Goal: Task Accomplishment & Management: Use online tool/utility

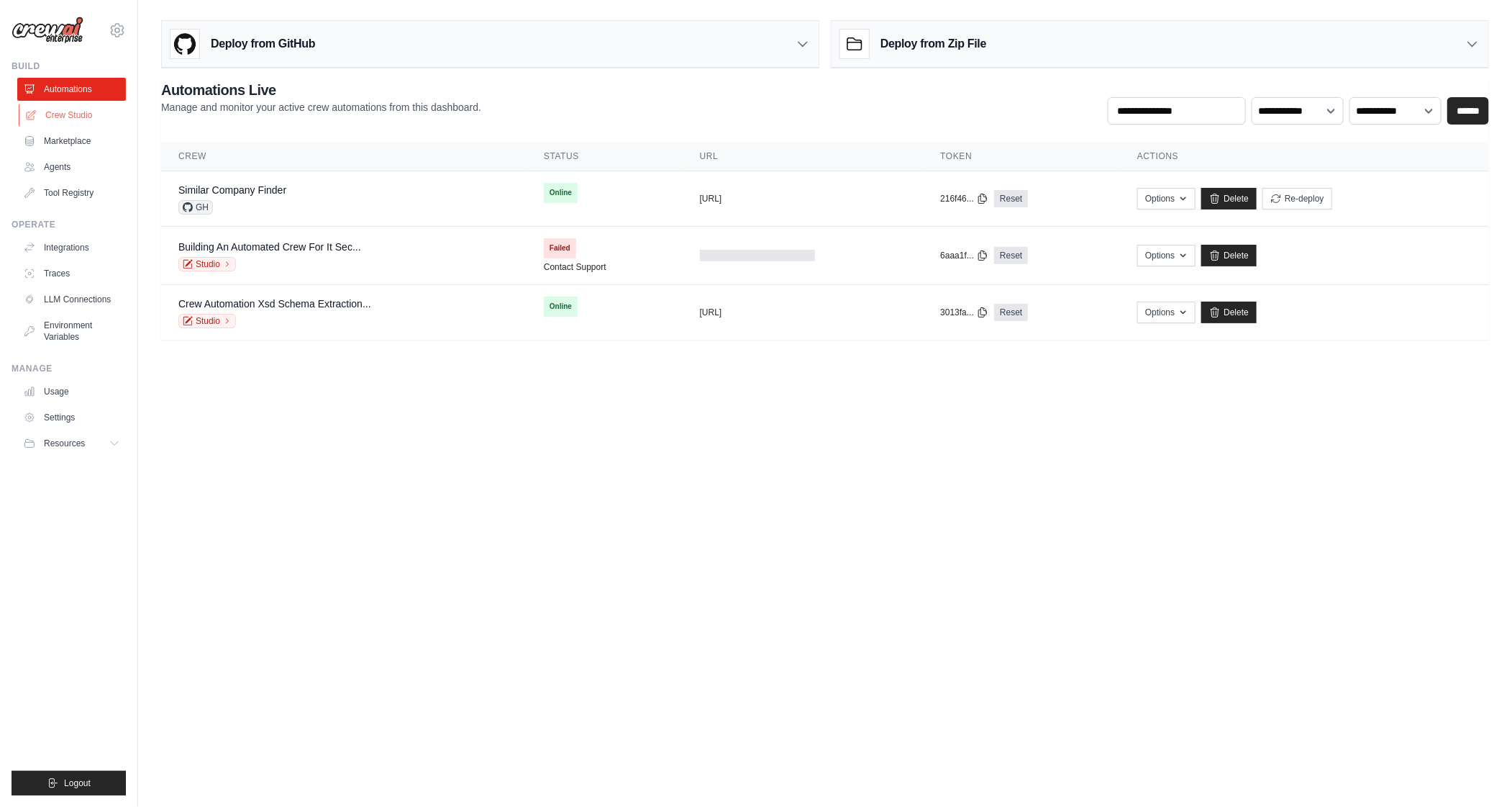
click at [86, 116] on link "Crew Studio" at bounding box center [73, 115] width 109 height 23
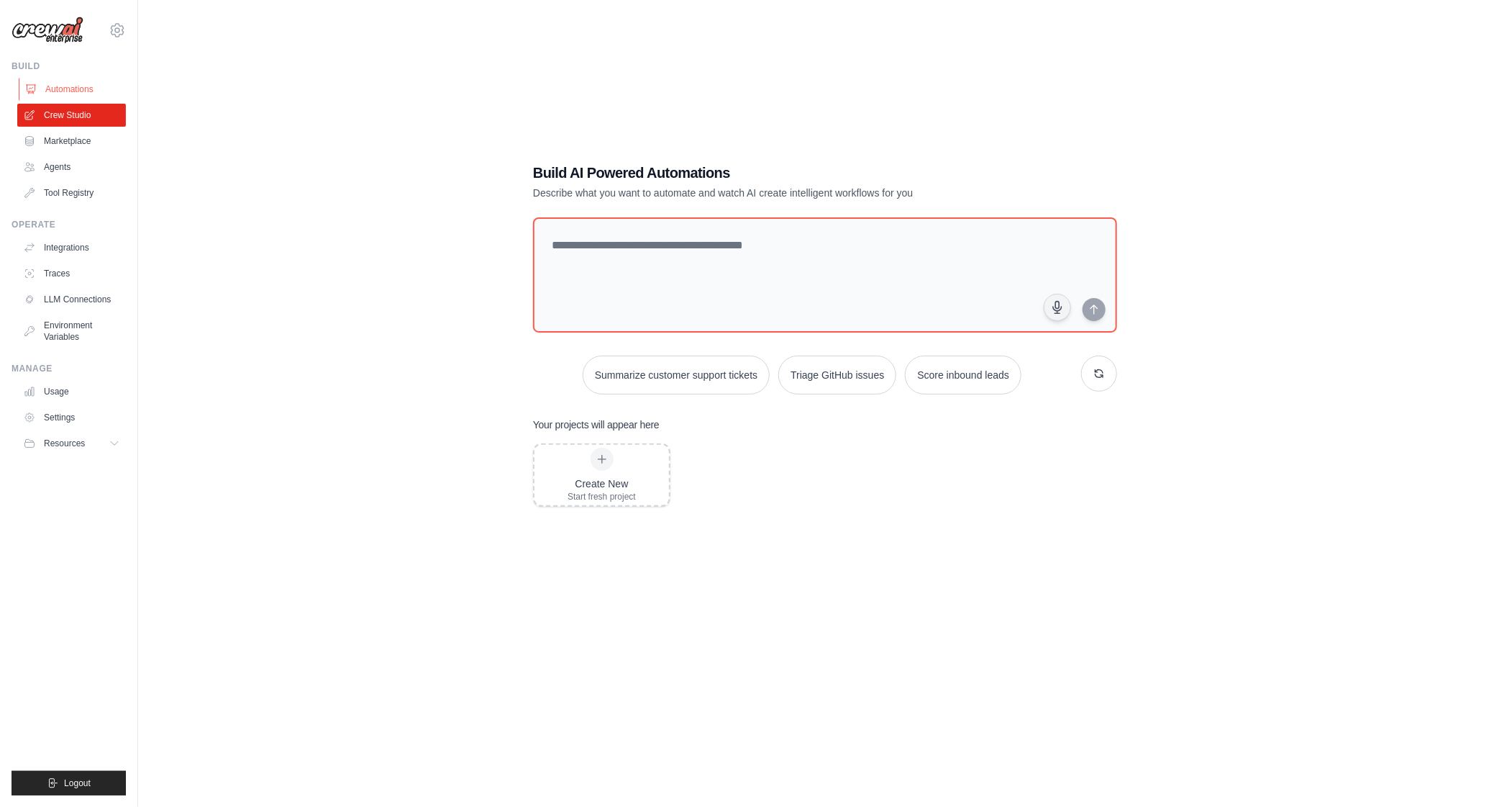
click at [58, 86] on link "Automations" at bounding box center [73, 89] width 109 height 23
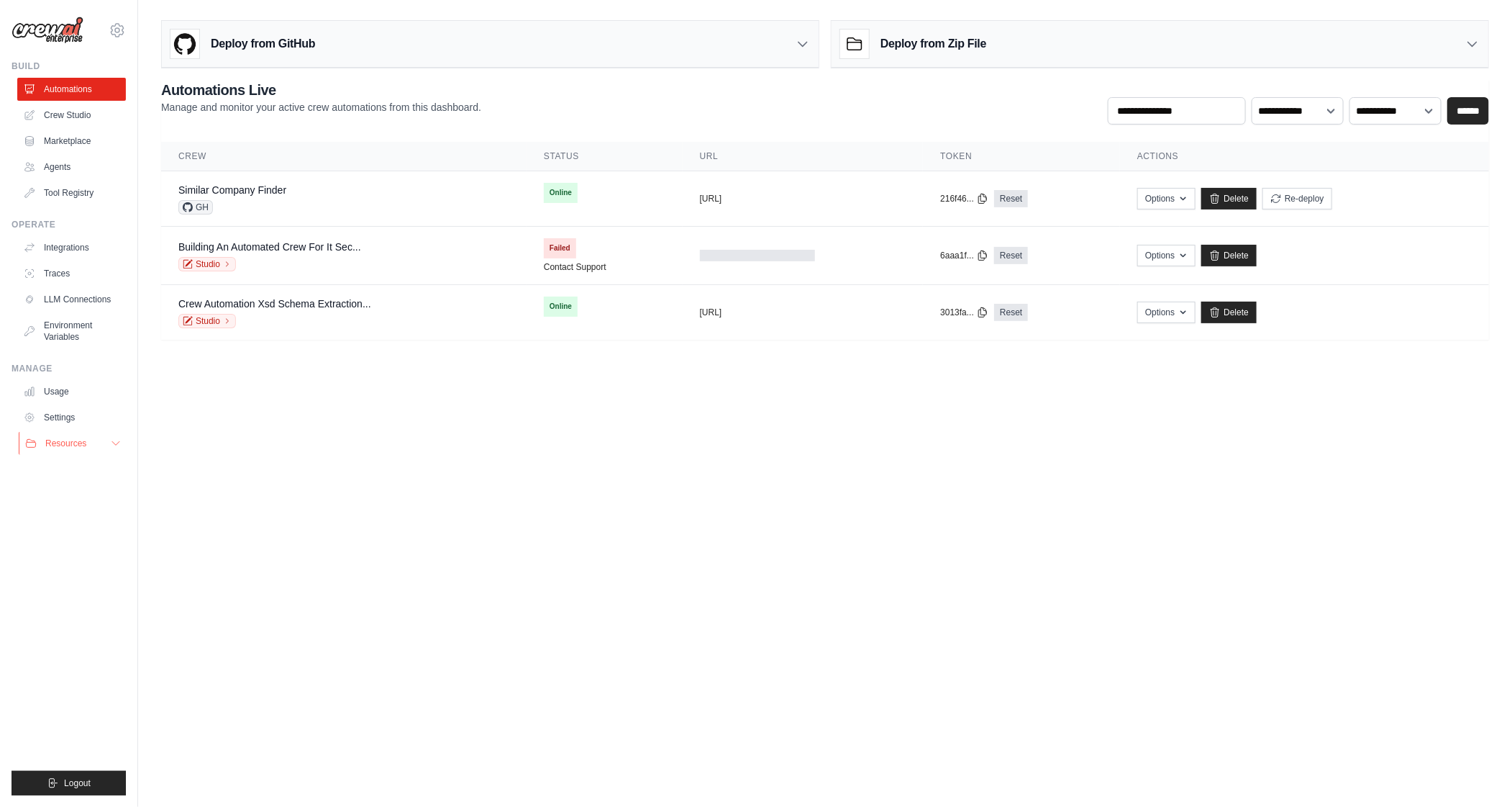
click at [69, 449] on button "Resources" at bounding box center [73, 443] width 109 height 23
click at [68, 412] on link "Settings" at bounding box center [73, 417] width 109 height 23
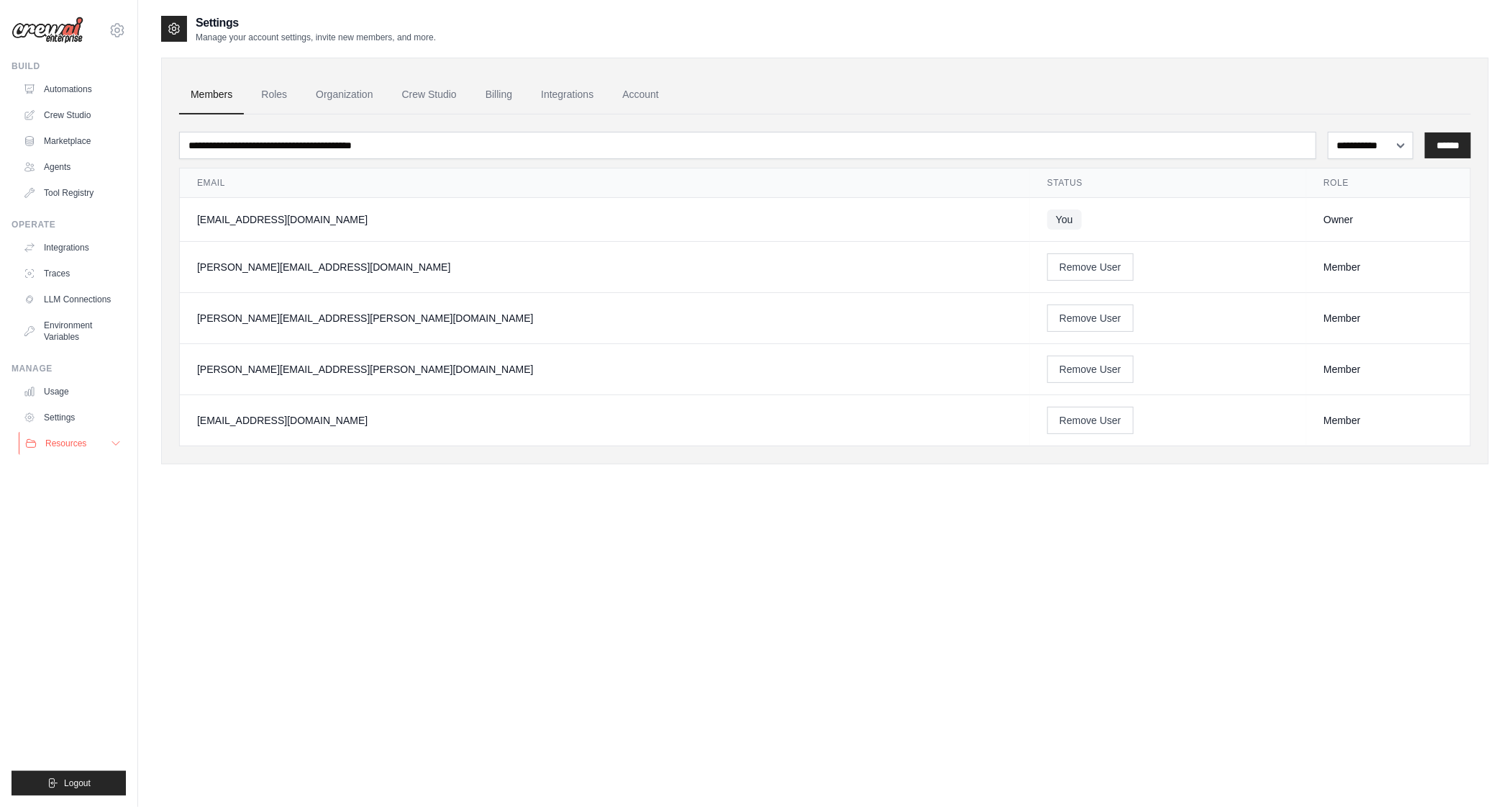
click at [57, 444] on span "Resources" at bounding box center [66, 444] width 41 height 12
click at [80, 118] on link "Crew Studio" at bounding box center [73, 115] width 109 height 23
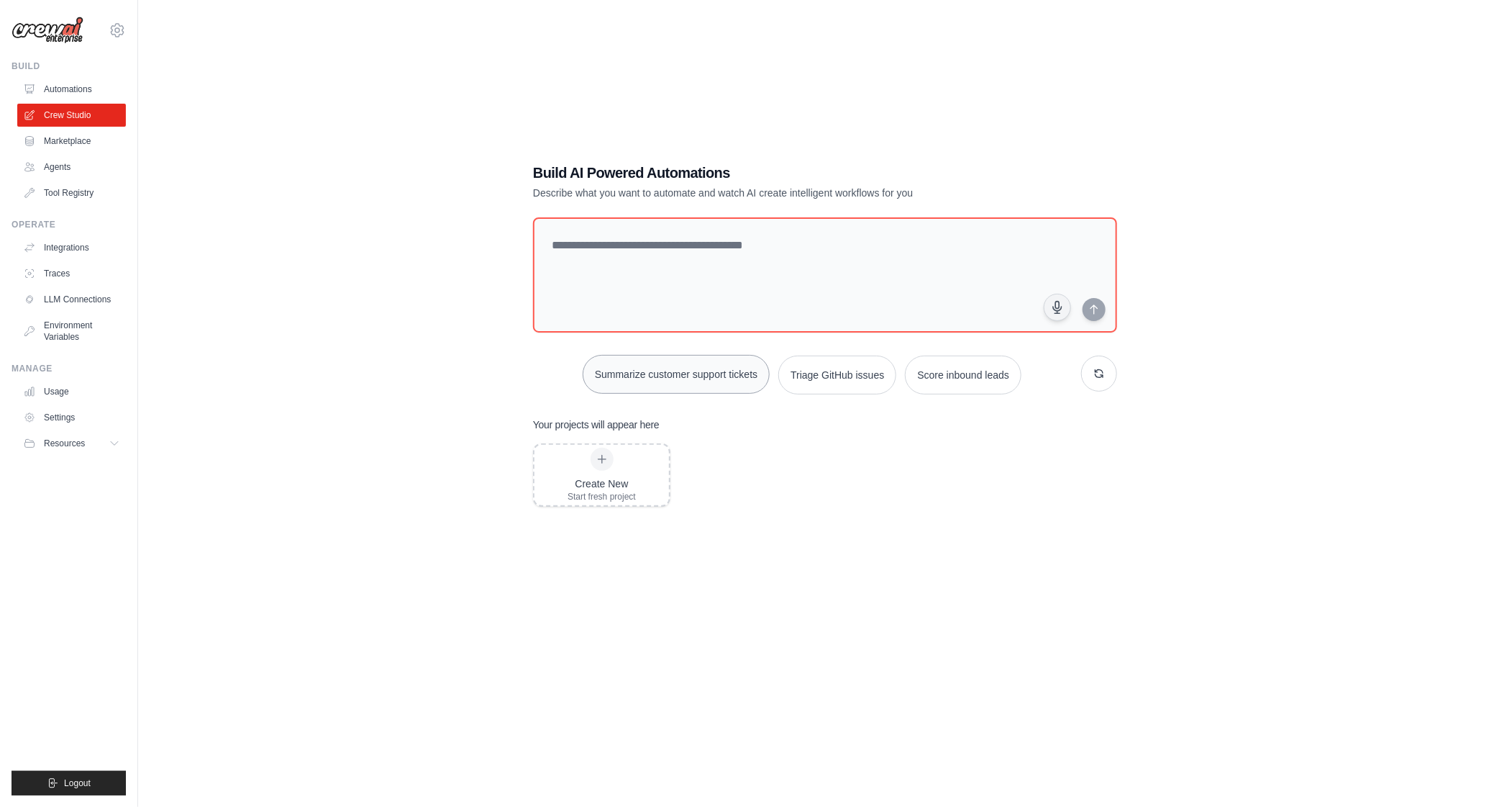
click at [675, 369] on button "Summarize customer support tickets" at bounding box center [676, 373] width 187 height 39
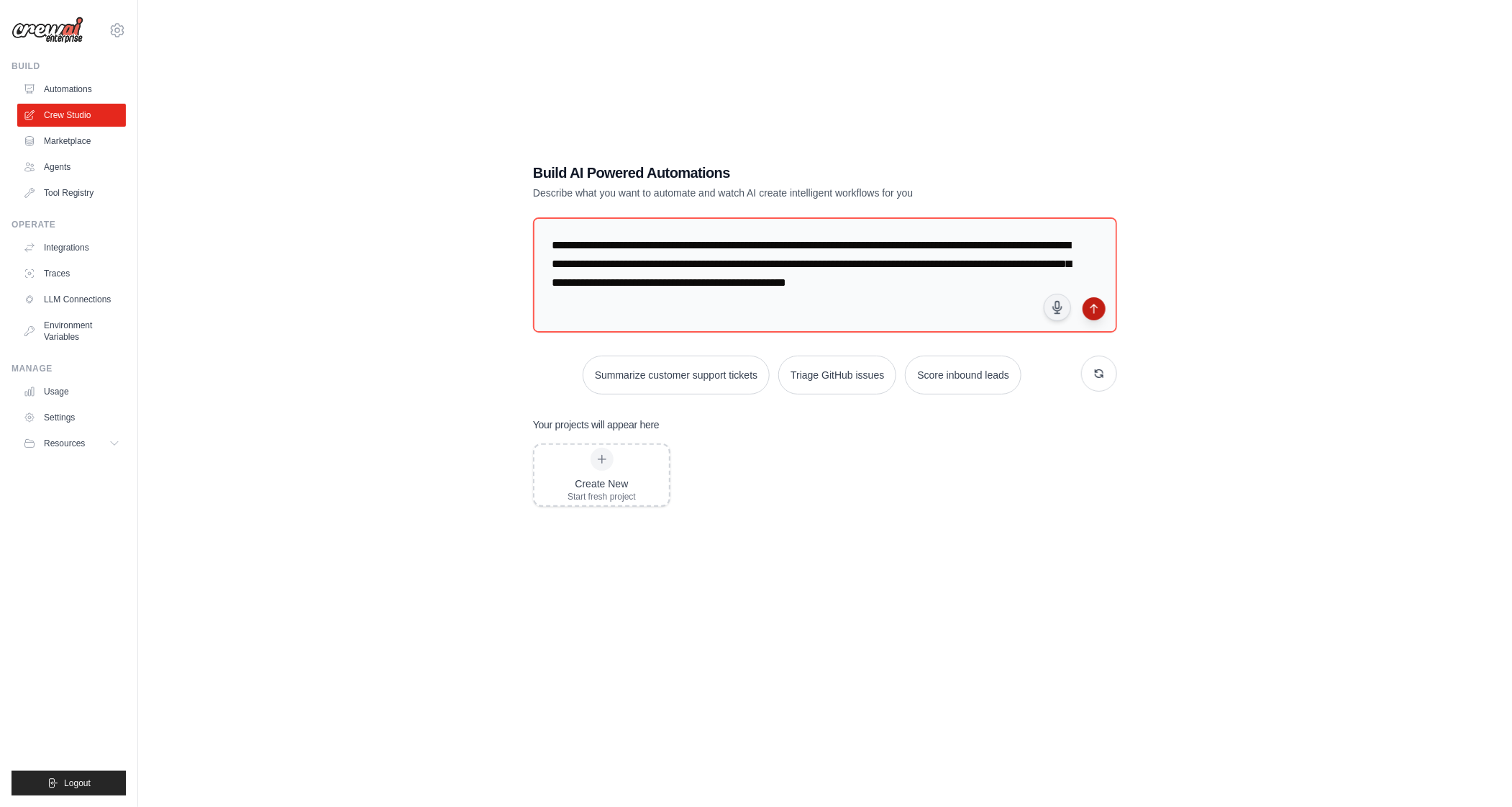
click at [1088, 307] on icon "submit" at bounding box center [1094, 309] width 12 height 12
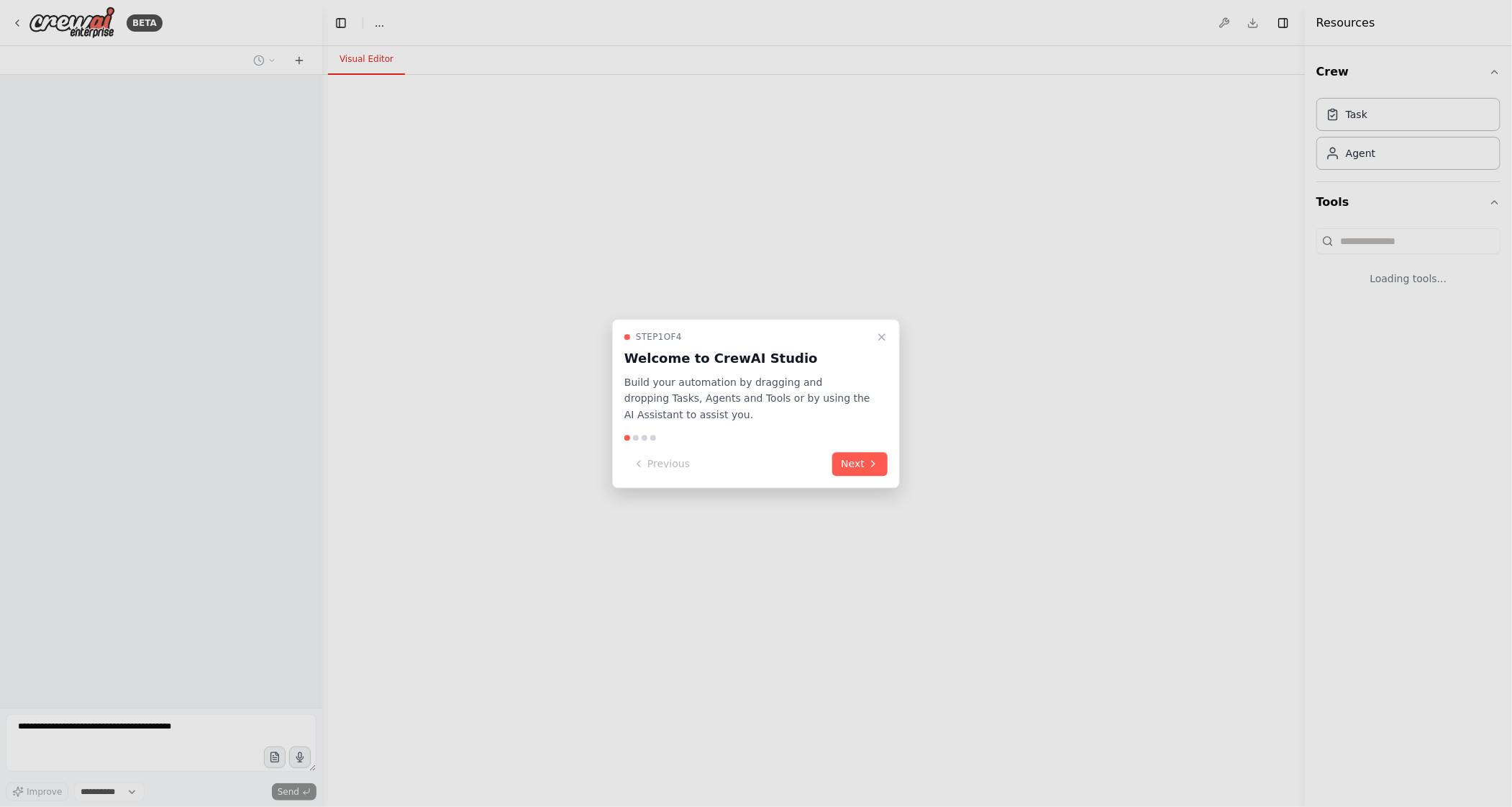
select select "****"
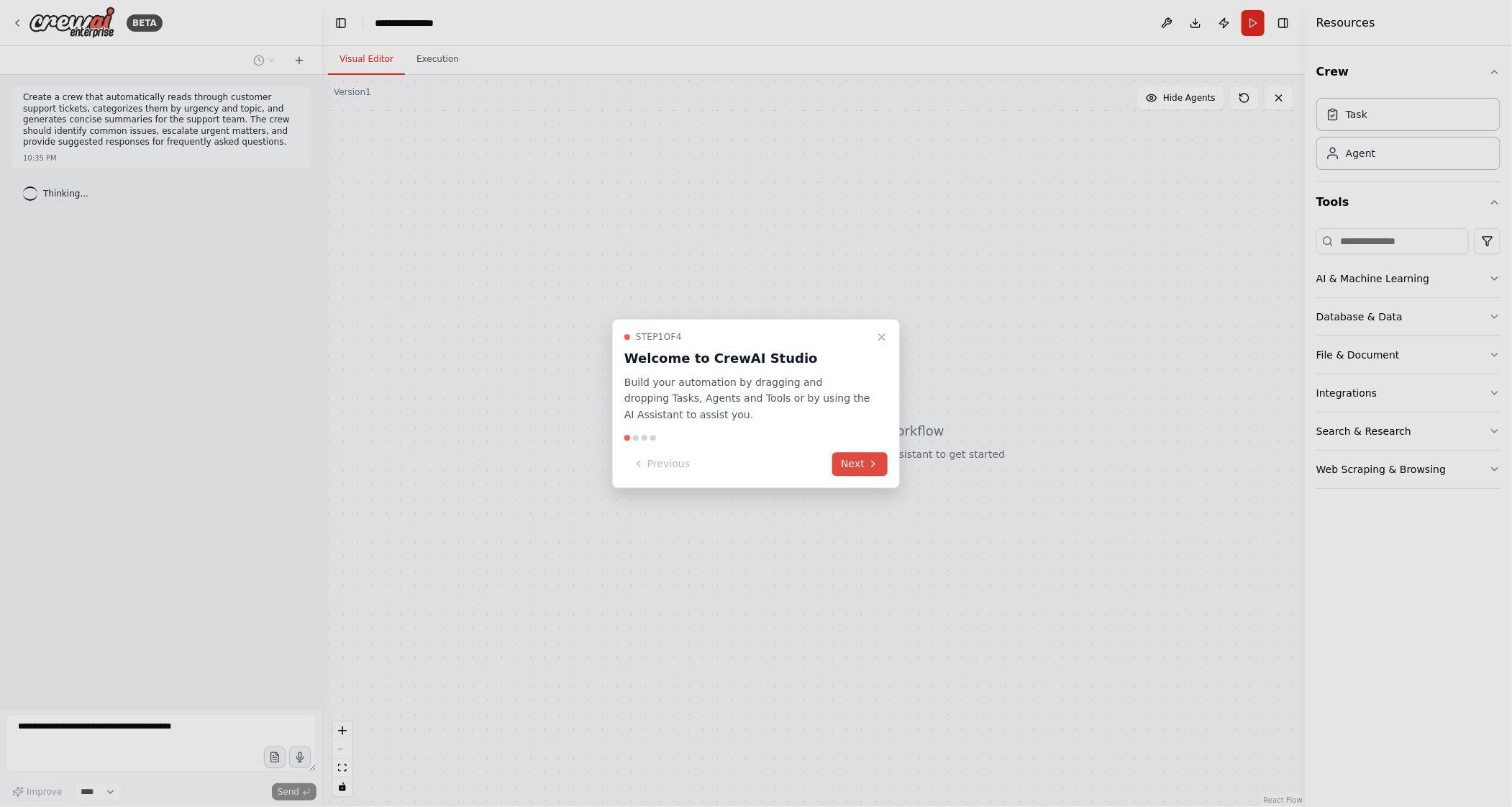
click at [862, 467] on button "Next" at bounding box center [860, 464] width 55 height 24
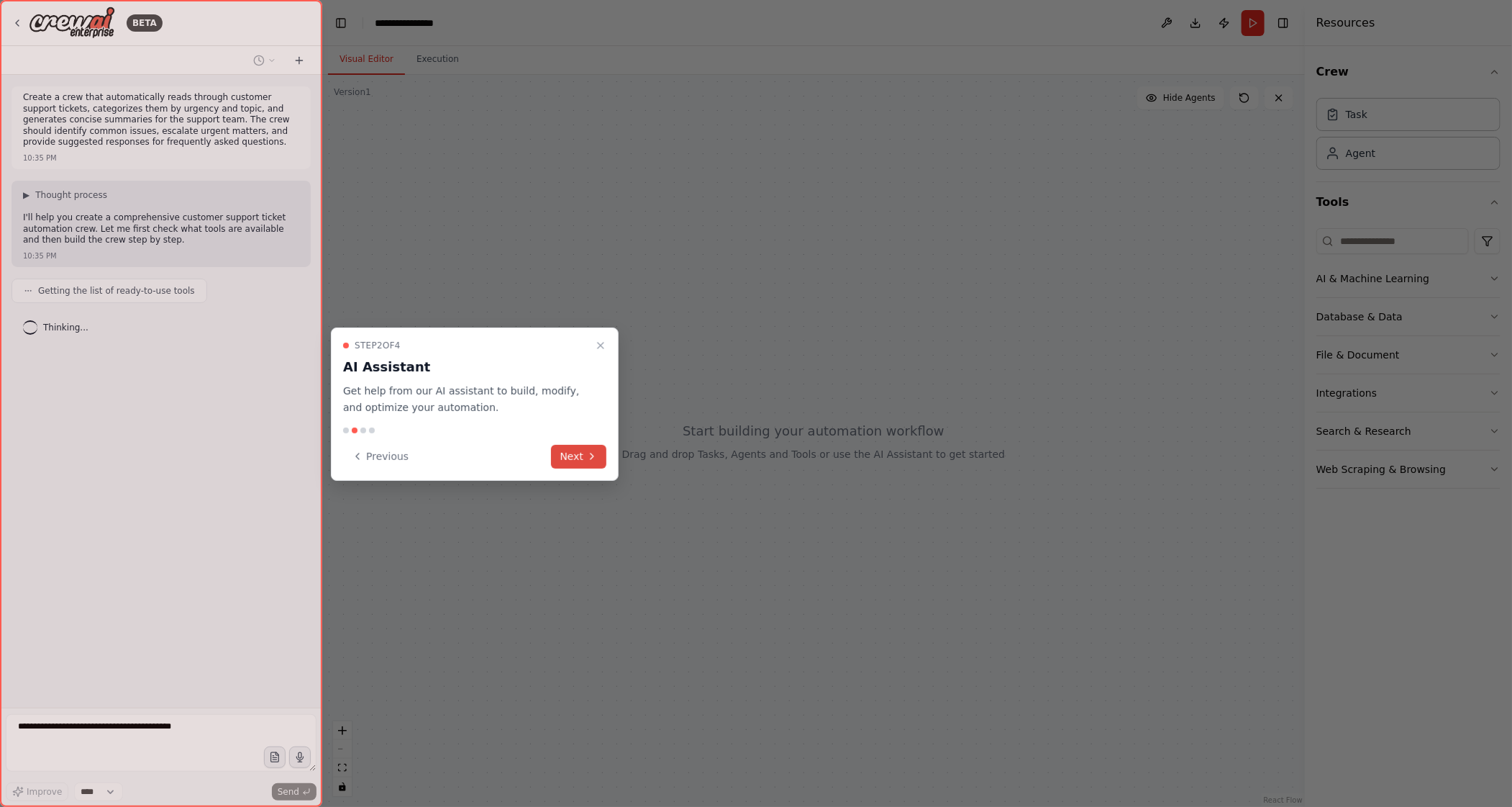
click at [574, 464] on button "Next" at bounding box center [579, 456] width 55 height 24
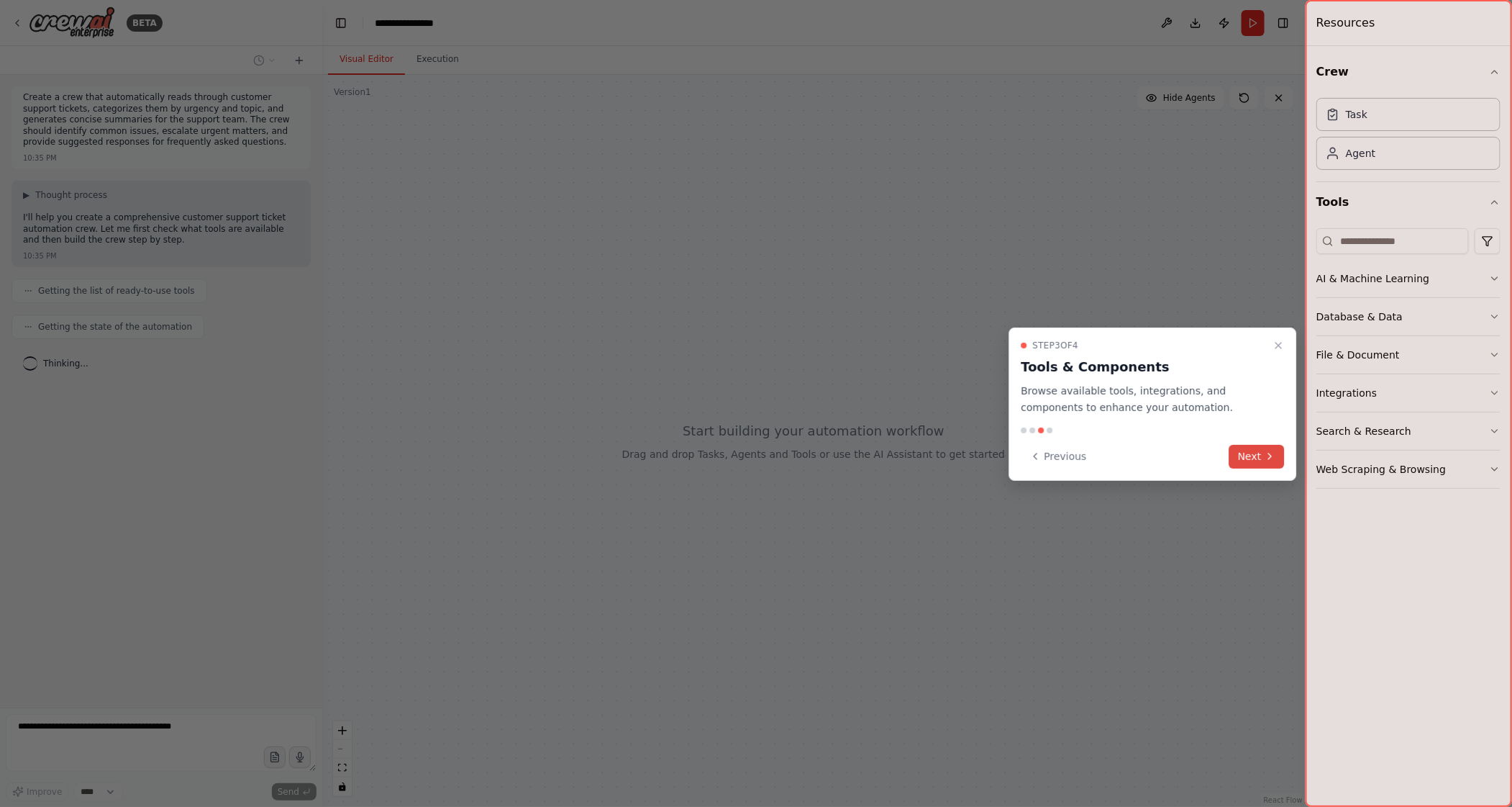
click at [1265, 445] on button "Next" at bounding box center [1257, 456] width 55 height 24
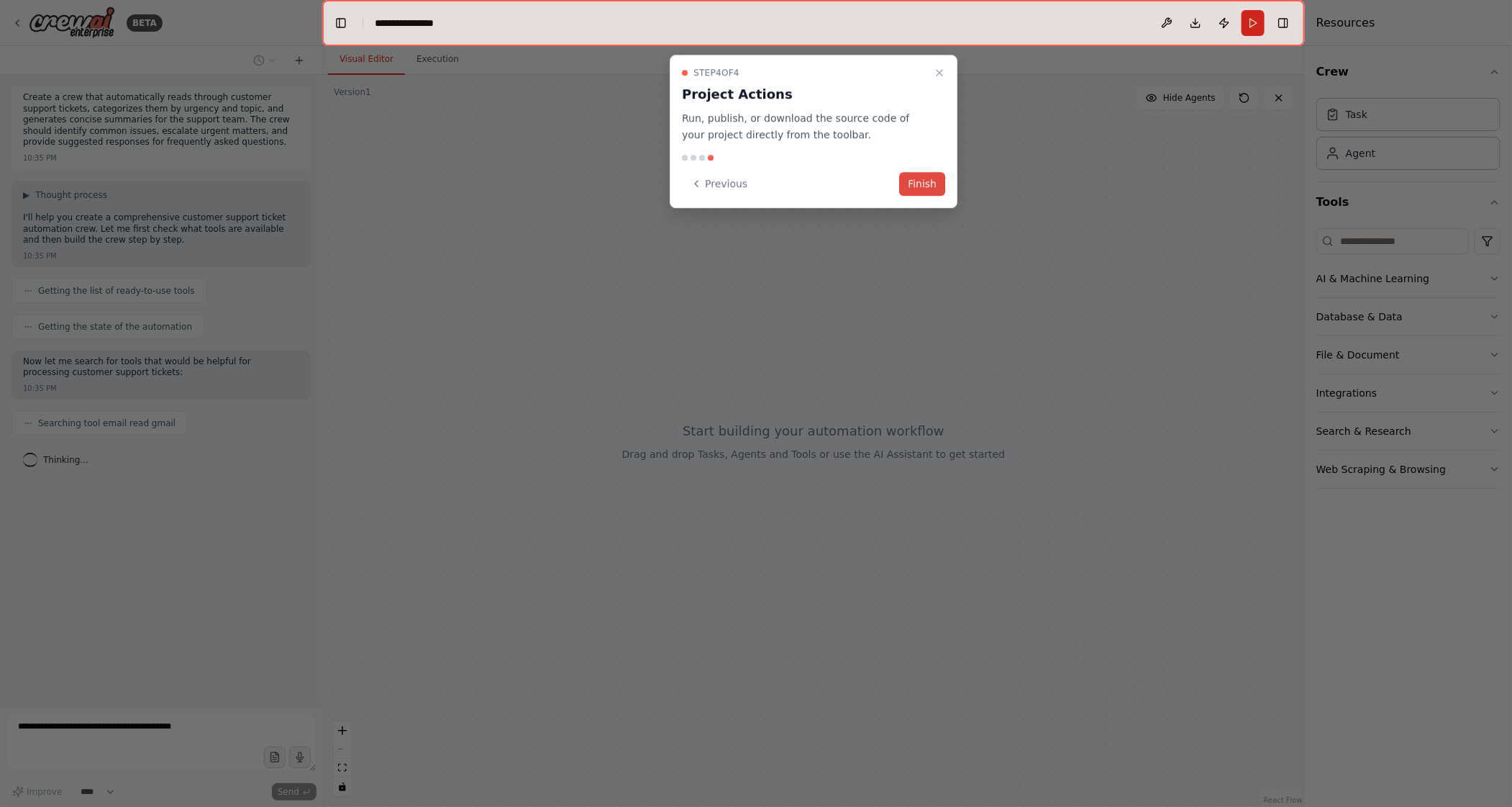
click at [933, 189] on button "Finish" at bounding box center [922, 184] width 46 height 24
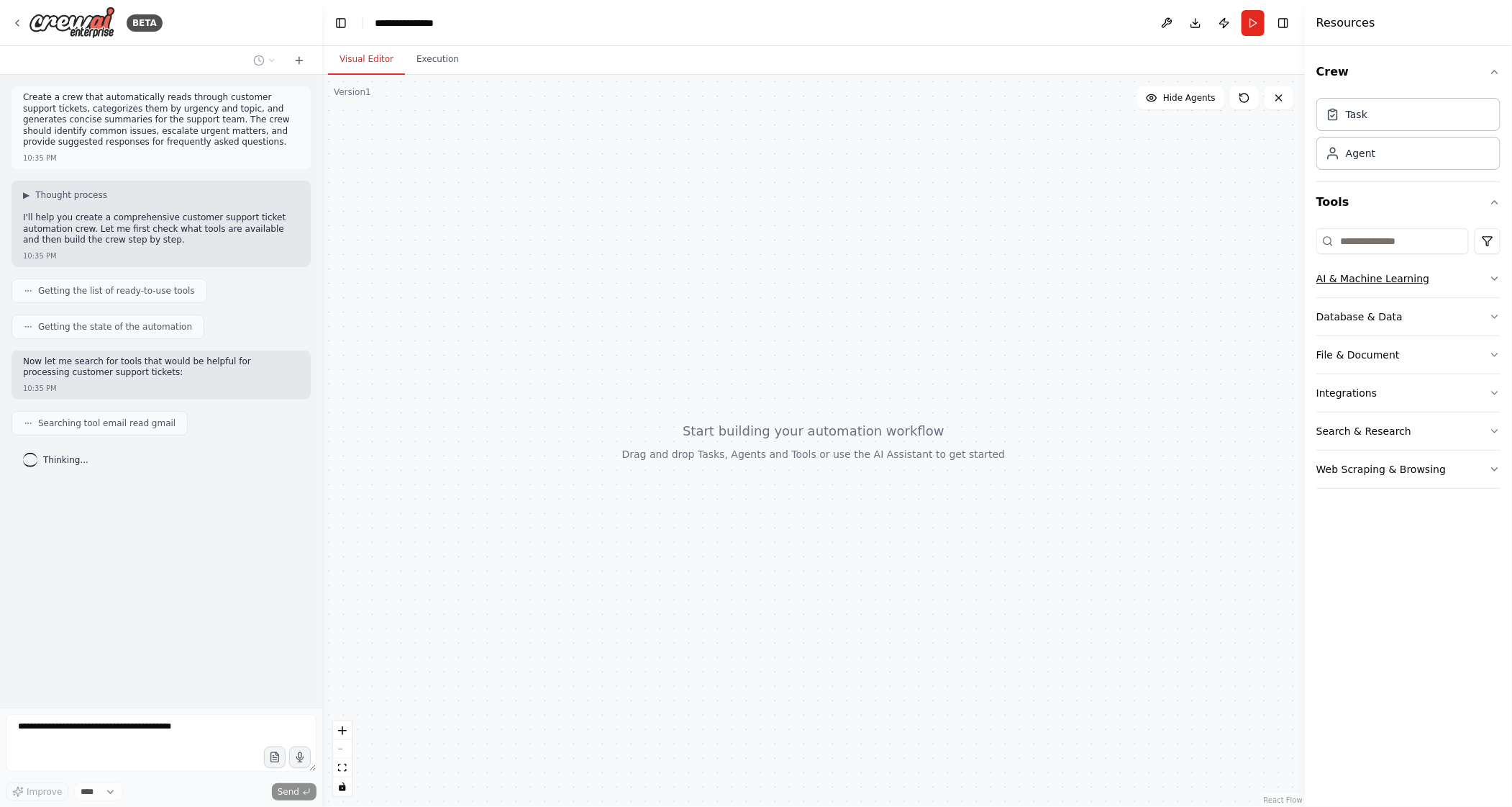
click at [1455, 280] on button "AI & Machine Learning" at bounding box center [1408, 279] width 184 height 38
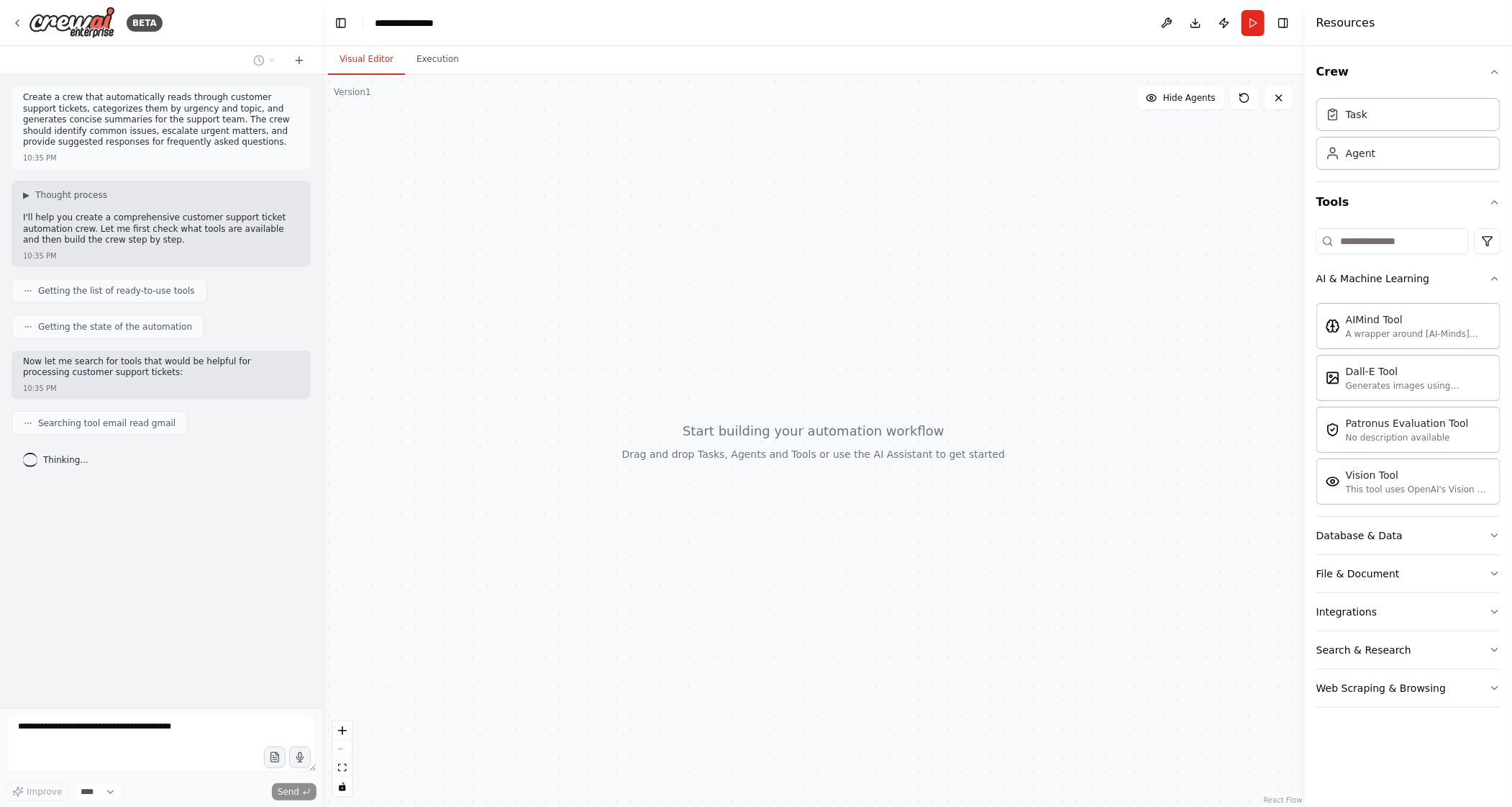
click at [823, 444] on div at bounding box center [813, 441] width 983 height 732
click at [1365, 540] on button "Database & Data" at bounding box center [1408, 535] width 184 height 38
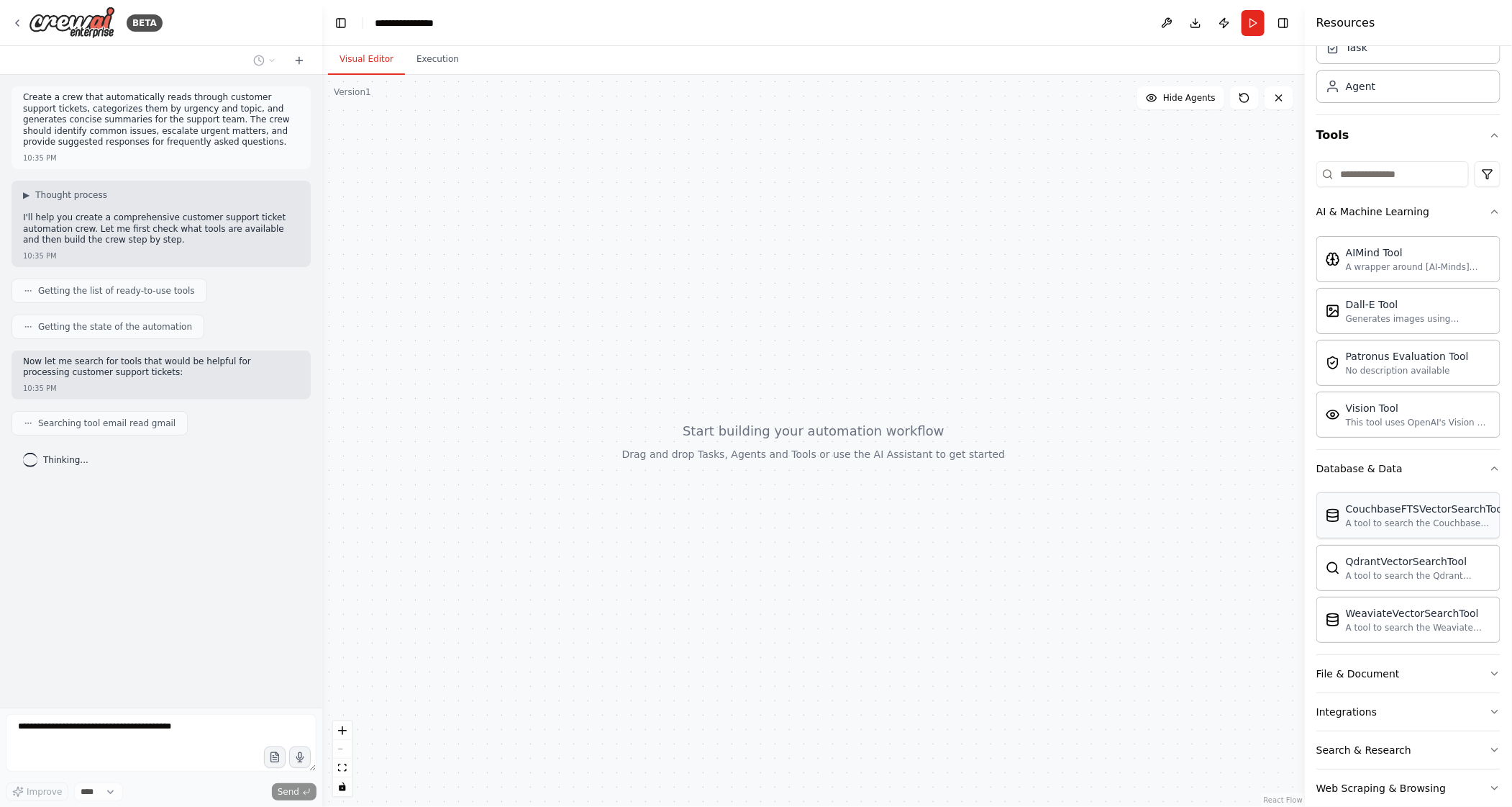
scroll to position [83, 0]
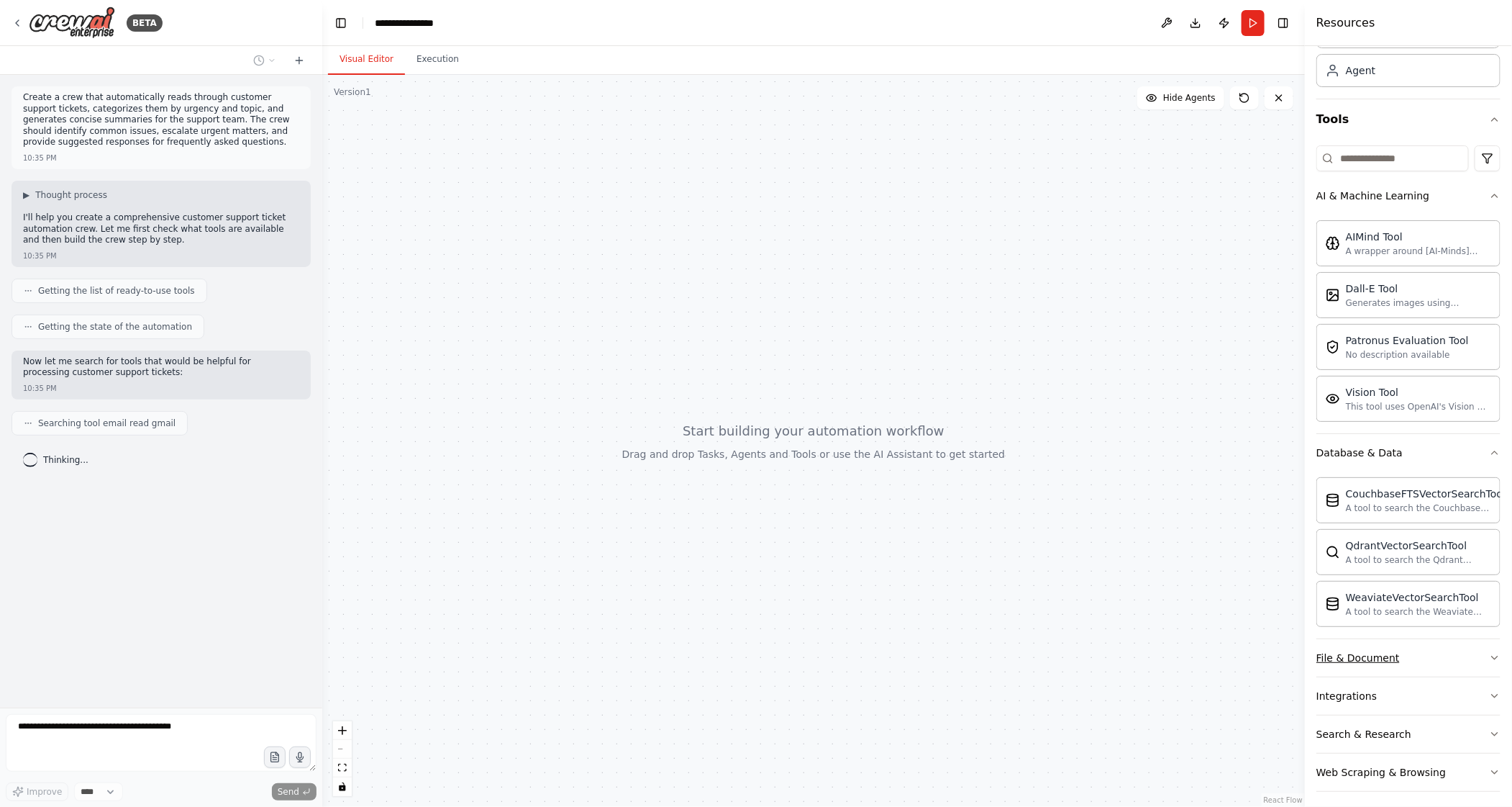
click at [1353, 651] on div "File & Document" at bounding box center [1358, 658] width 84 height 15
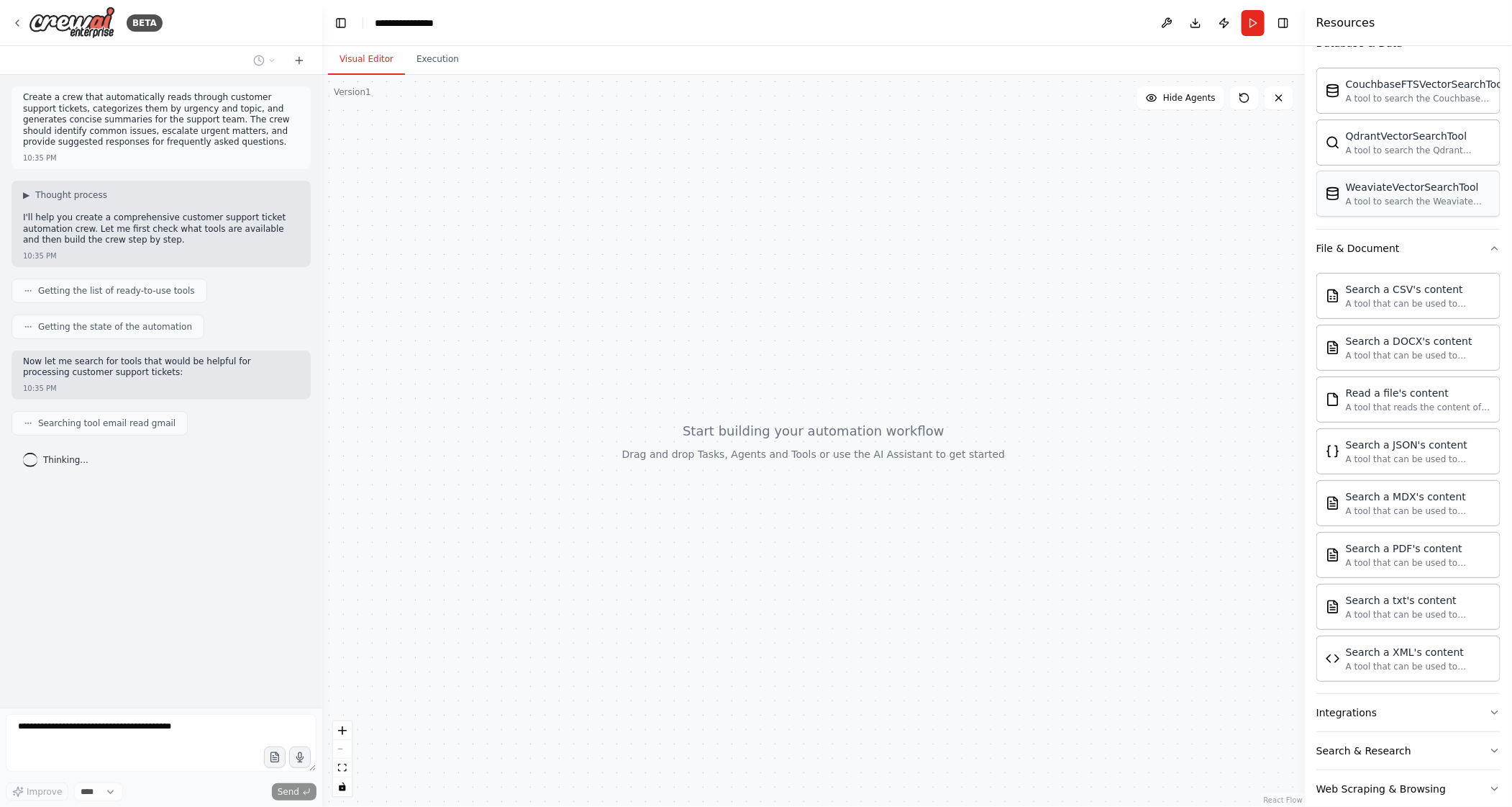
scroll to position [505, 0]
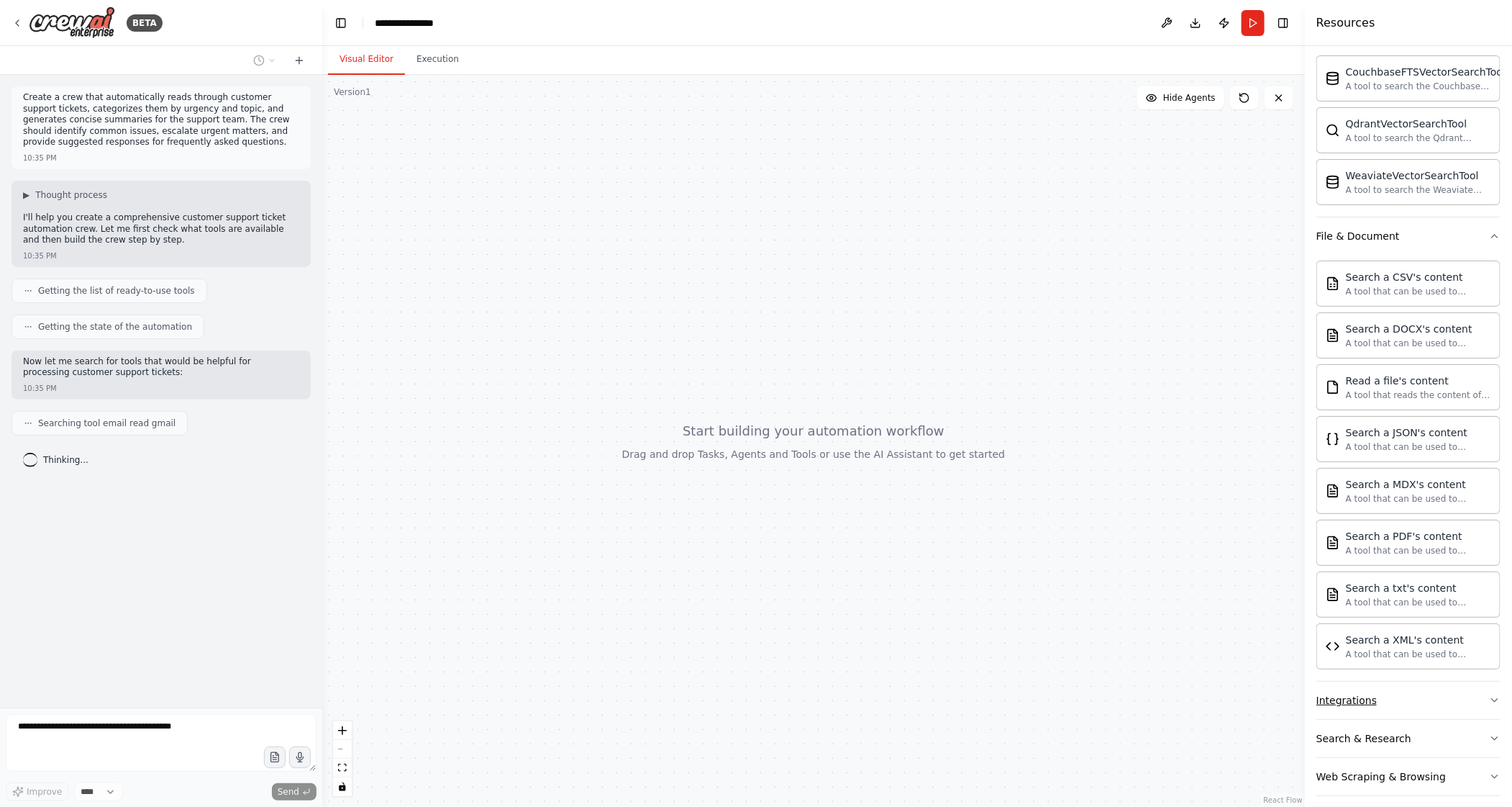
click at [1373, 682] on button "Integrations" at bounding box center [1408, 700] width 184 height 38
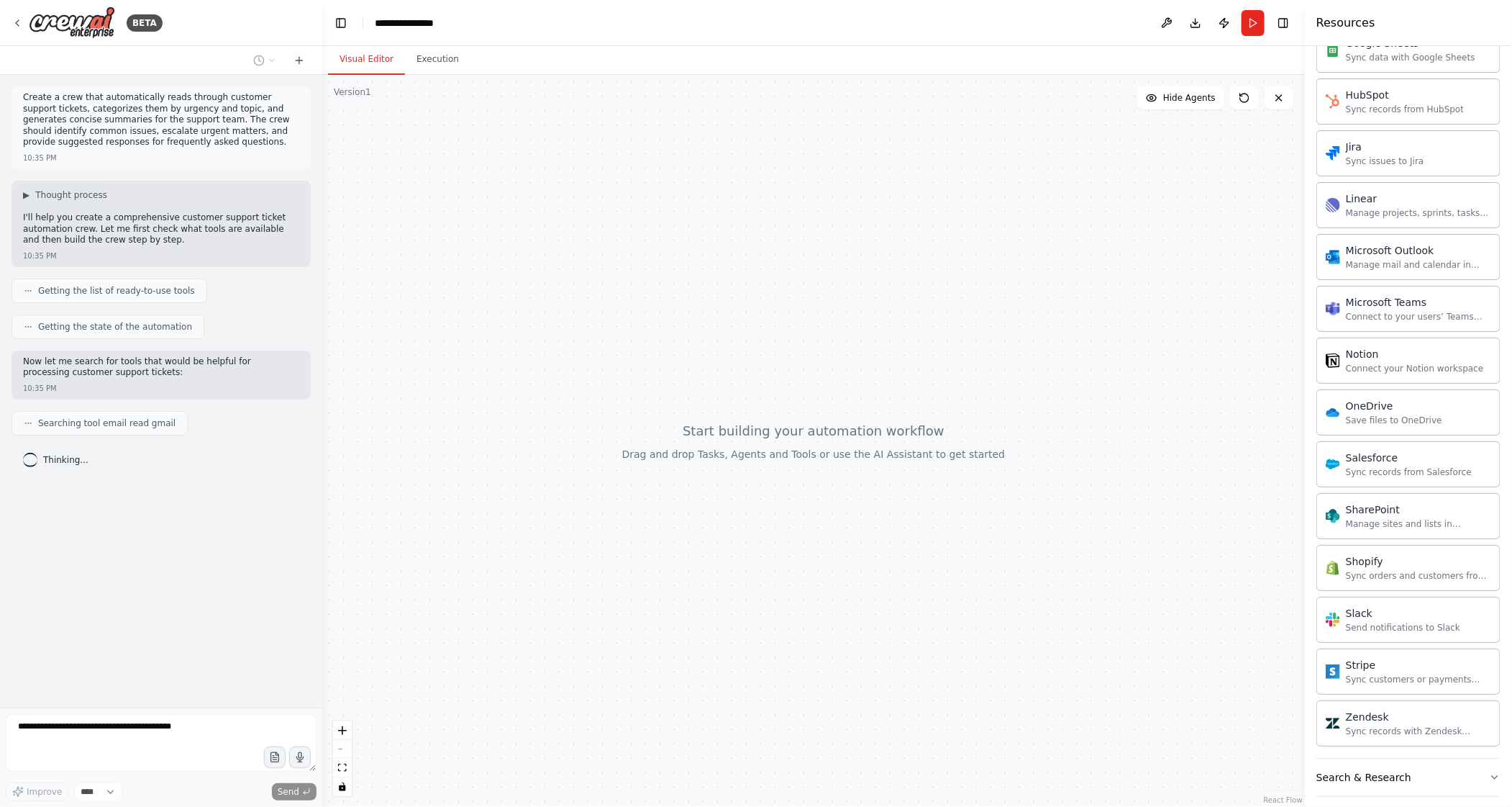
scroll to position [1644, 0]
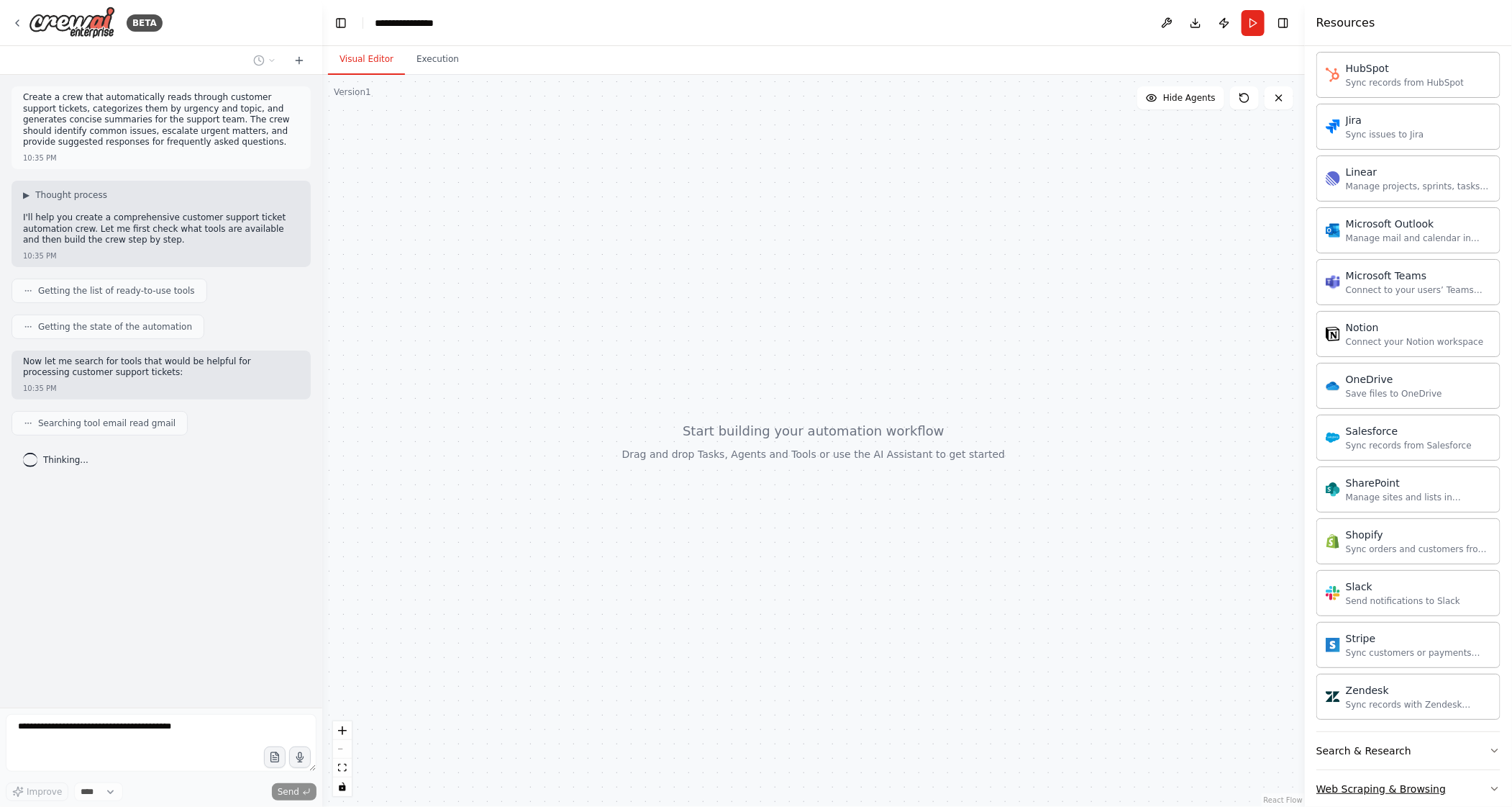
click at [1379, 781] on div "Web Scraping & Browsing" at bounding box center [1381, 788] width 129 height 15
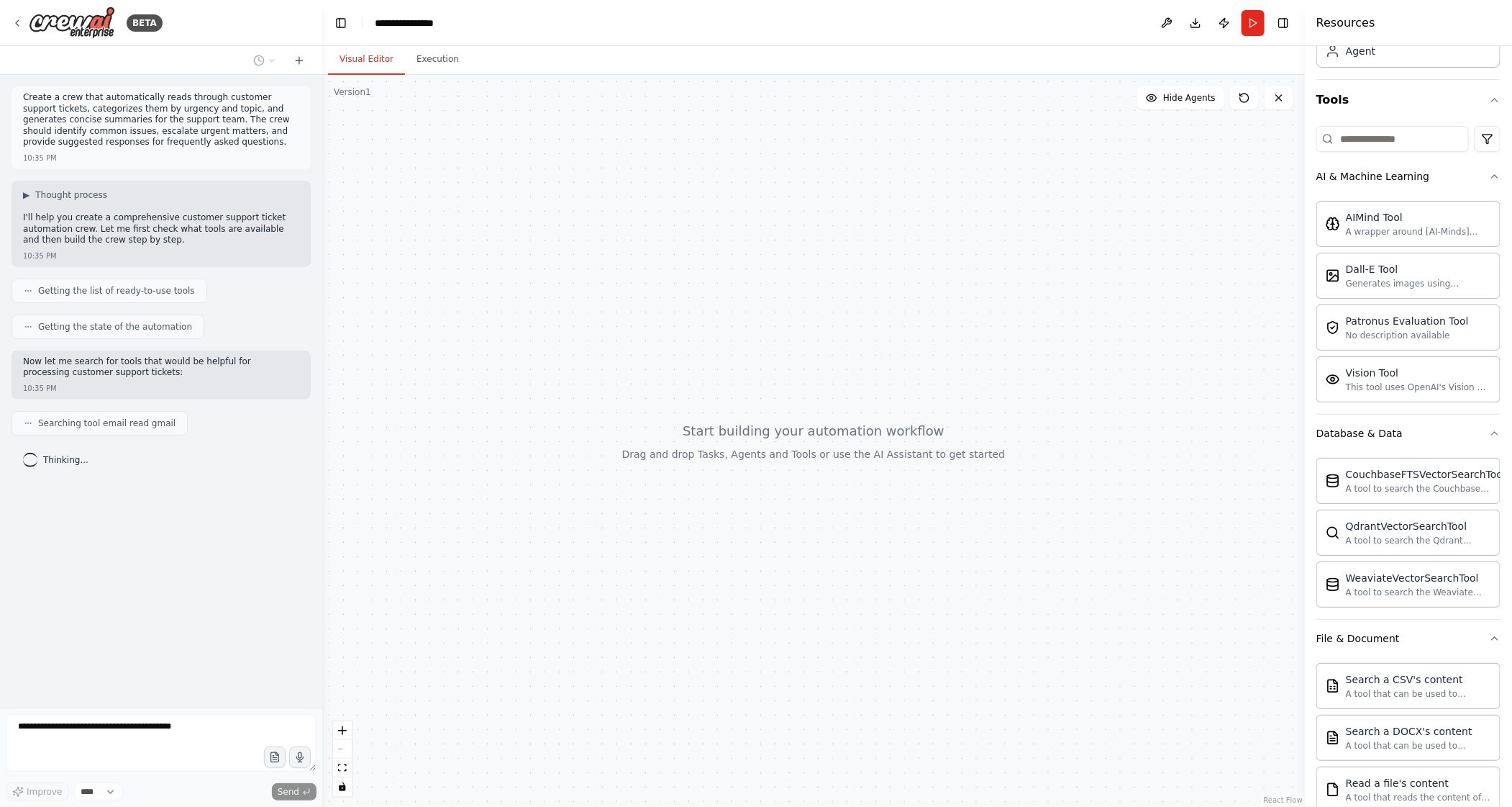
scroll to position [0, 0]
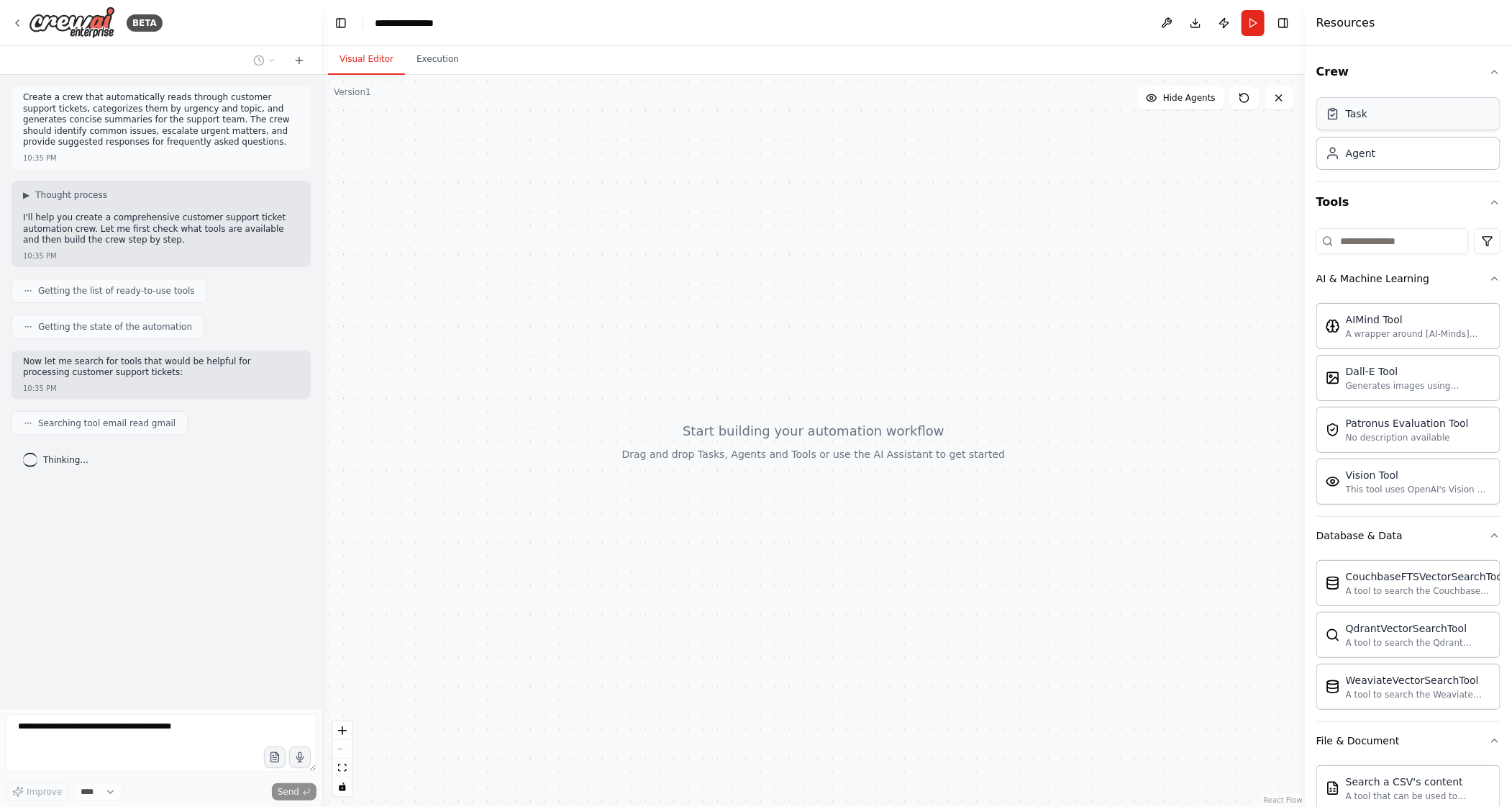
click at [1382, 117] on div "Task" at bounding box center [1408, 114] width 184 height 34
click at [1366, 150] on div "Agent" at bounding box center [1361, 152] width 30 height 15
click at [1422, 163] on div "Agent" at bounding box center [1408, 153] width 184 height 34
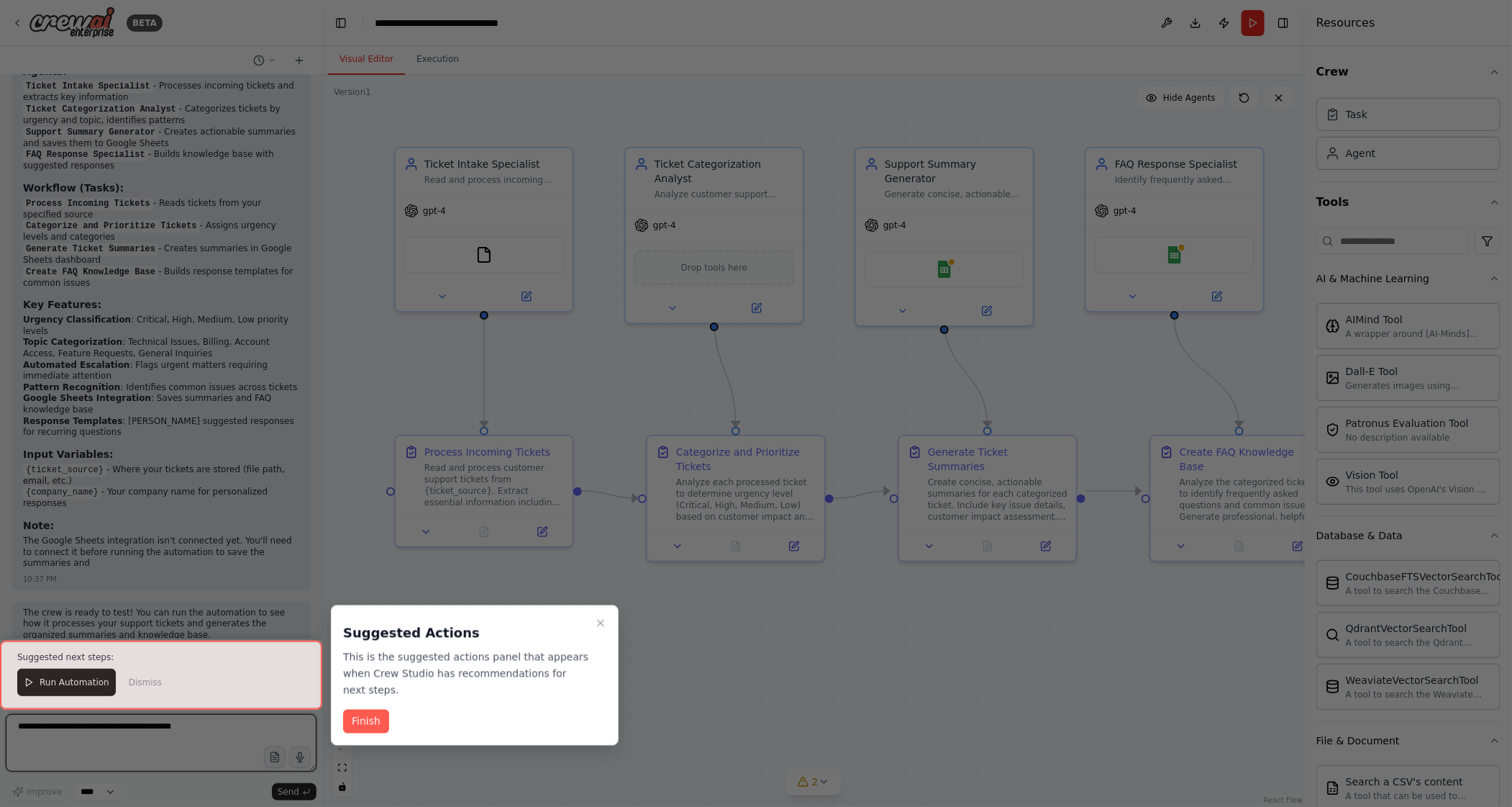
scroll to position [1523, 0]
click at [75, 695] on div at bounding box center [161, 674] width 322 height 68
click at [80, 675] on div at bounding box center [161, 674] width 322 height 68
click at [368, 714] on button "Finish" at bounding box center [366, 721] width 46 height 24
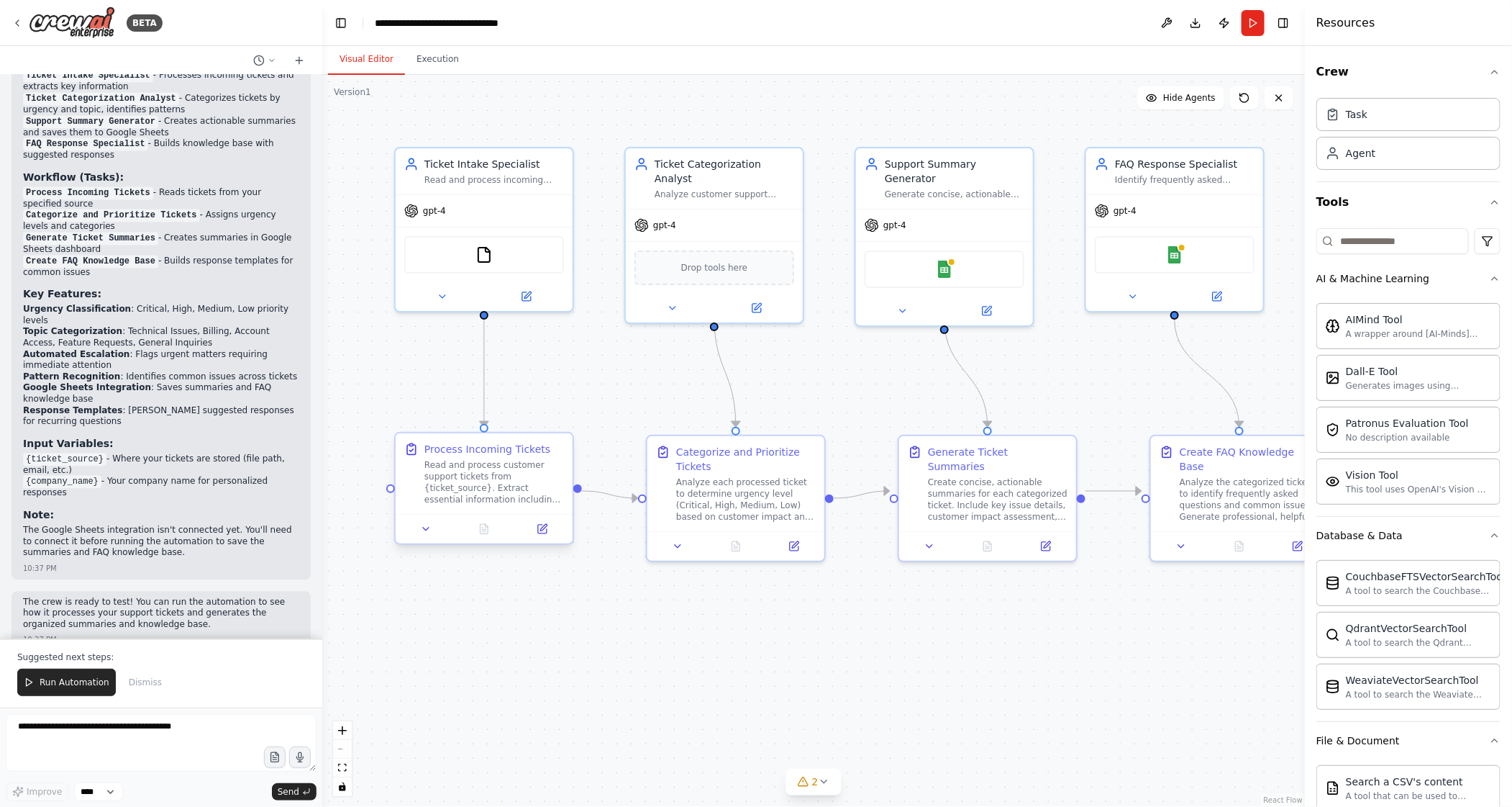
click at [410, 498] on div "Process Incoming Tickets Read and process customer support tickets from {ticket…" at bounding box center [484, 473] width 160 height 63
click at [488, 487] on div "Read and process customer support tickets from {ticket_source}. Extract essenti…" at bounding box center [494, 482] width 139 height 46
click at [543, 533] on icon at bounding box center [542, 529] width 12 height 12
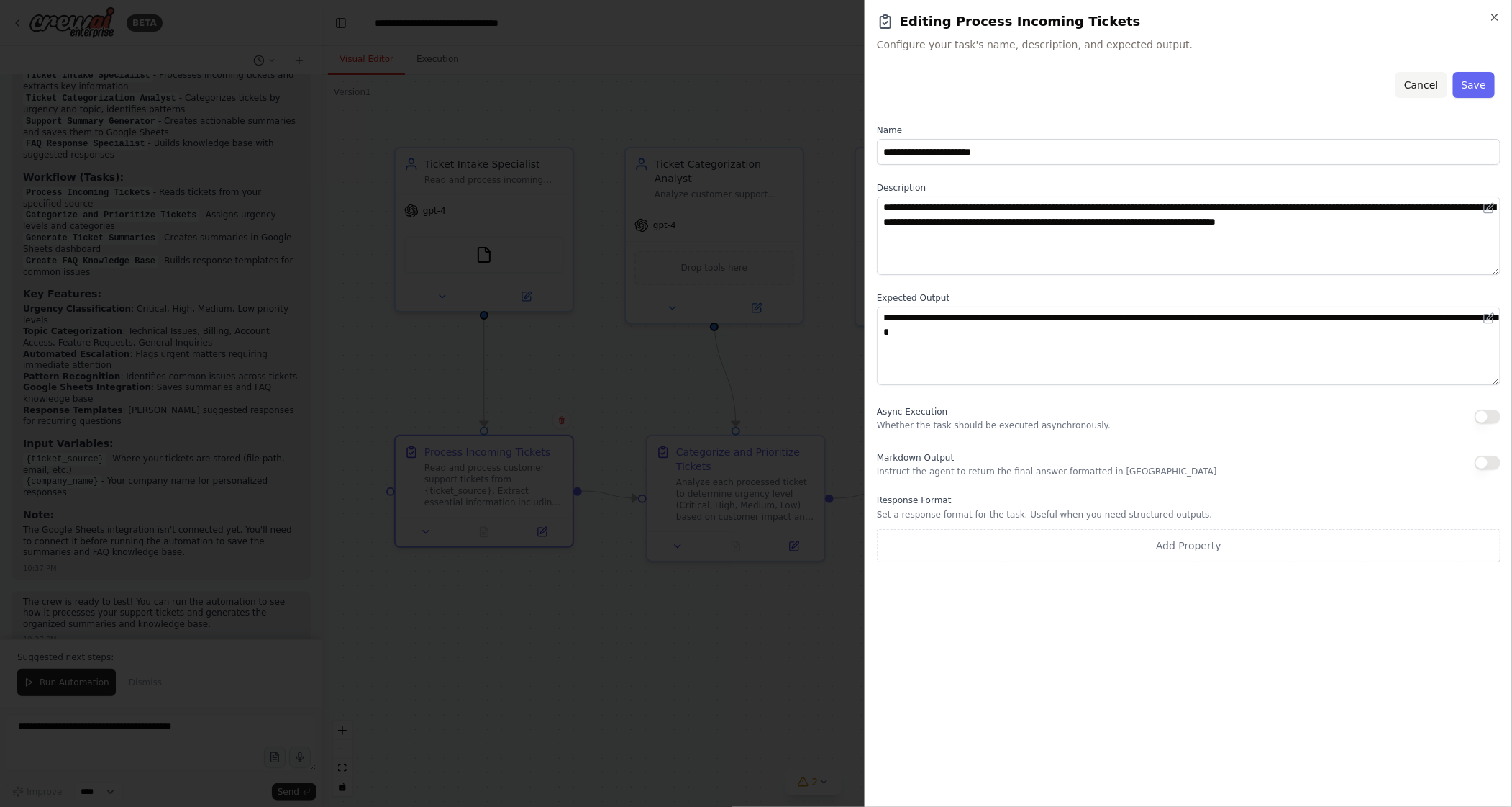
click at [1419, 80] on button "Cancel" at bounding box center [1421, 85] width 51 height 26
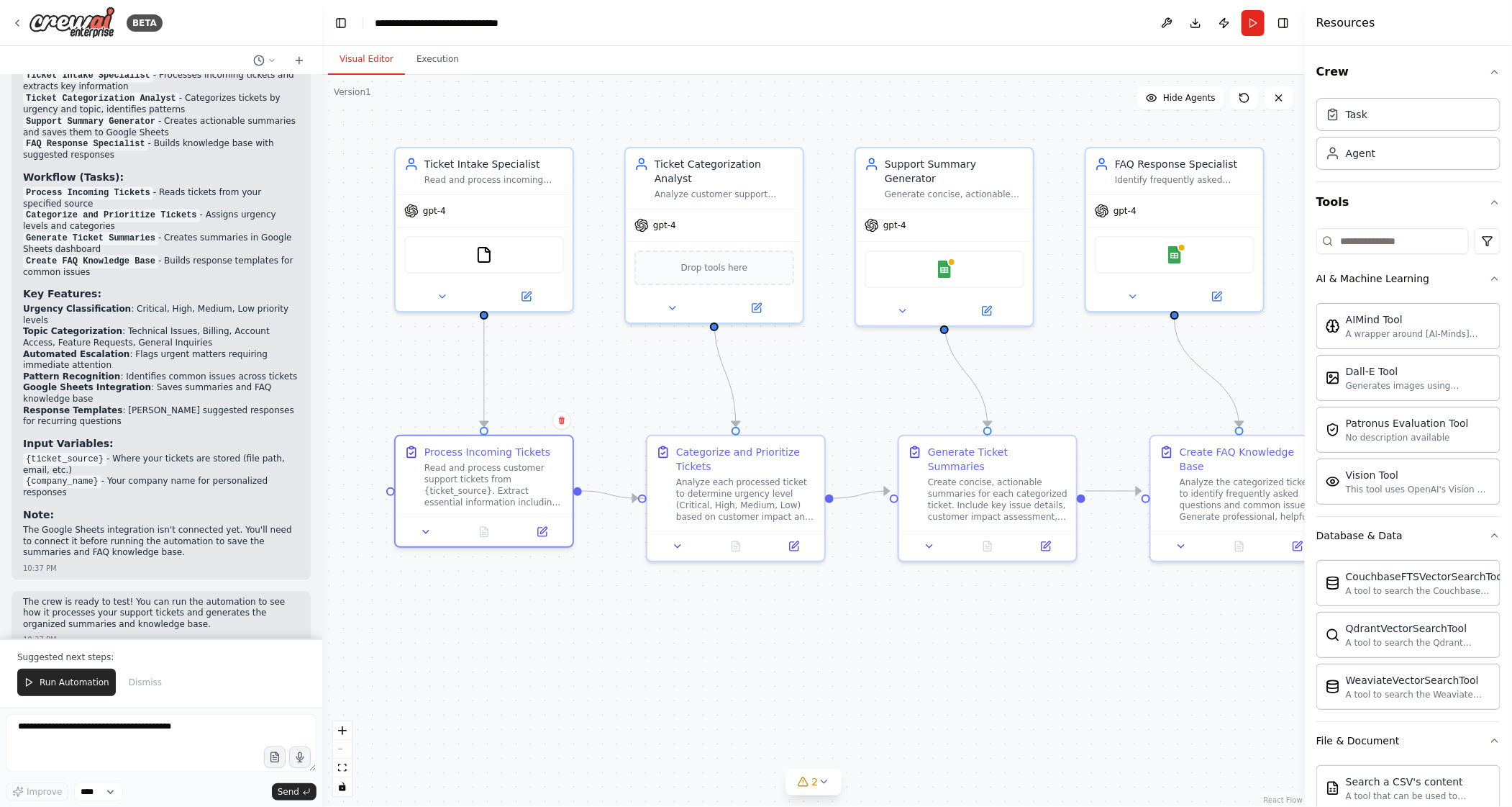
click at [644, 499] on div at bounding box center [642, 498] width 9 height 9
click at [629, 497] on circle "Edge from f60e891a-e789-41a1-8dfa-af8e8729ce20 to 47a3d0ff-fbd0-48a0-8840-8ff32…" at bounding box center [631, 498] width 15 height 15
click at [525, 205] on div "gpt-4" at bounding box center [484, 208] width 177 height 32
click at [527, 298] on icon at bounding box center [526, 293] width 12 height 12
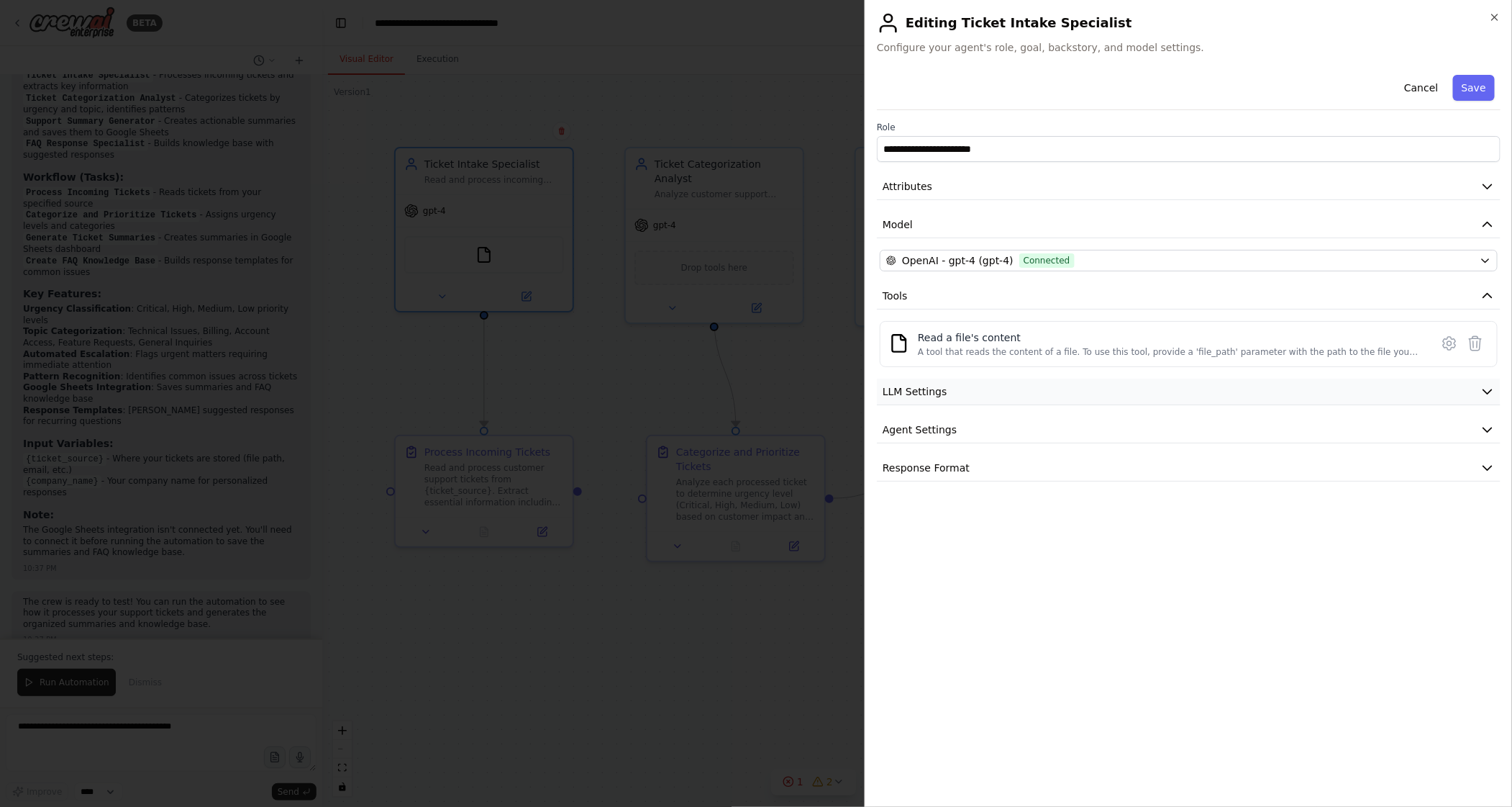
click at [937, 391] on span "LLM Settings" at bounding box center [915, 391] width 65 height 15
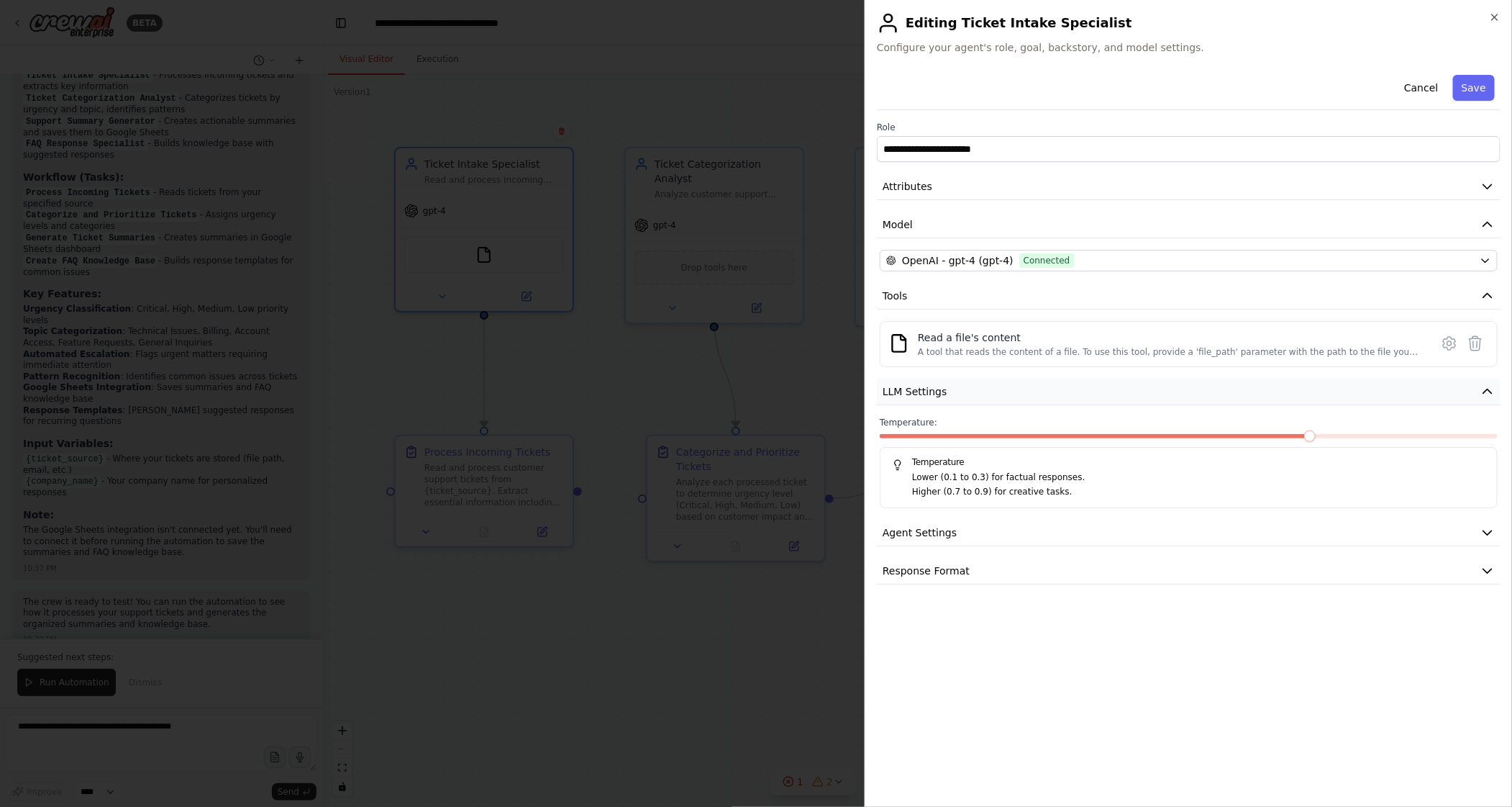
click at [937, 391] on span "LLM Settings" at bounding box center [915, 391] width 65 height 15
click at [934, 429] on span "Agent Settings" at bounding box center [919, 430] width 74 height 15
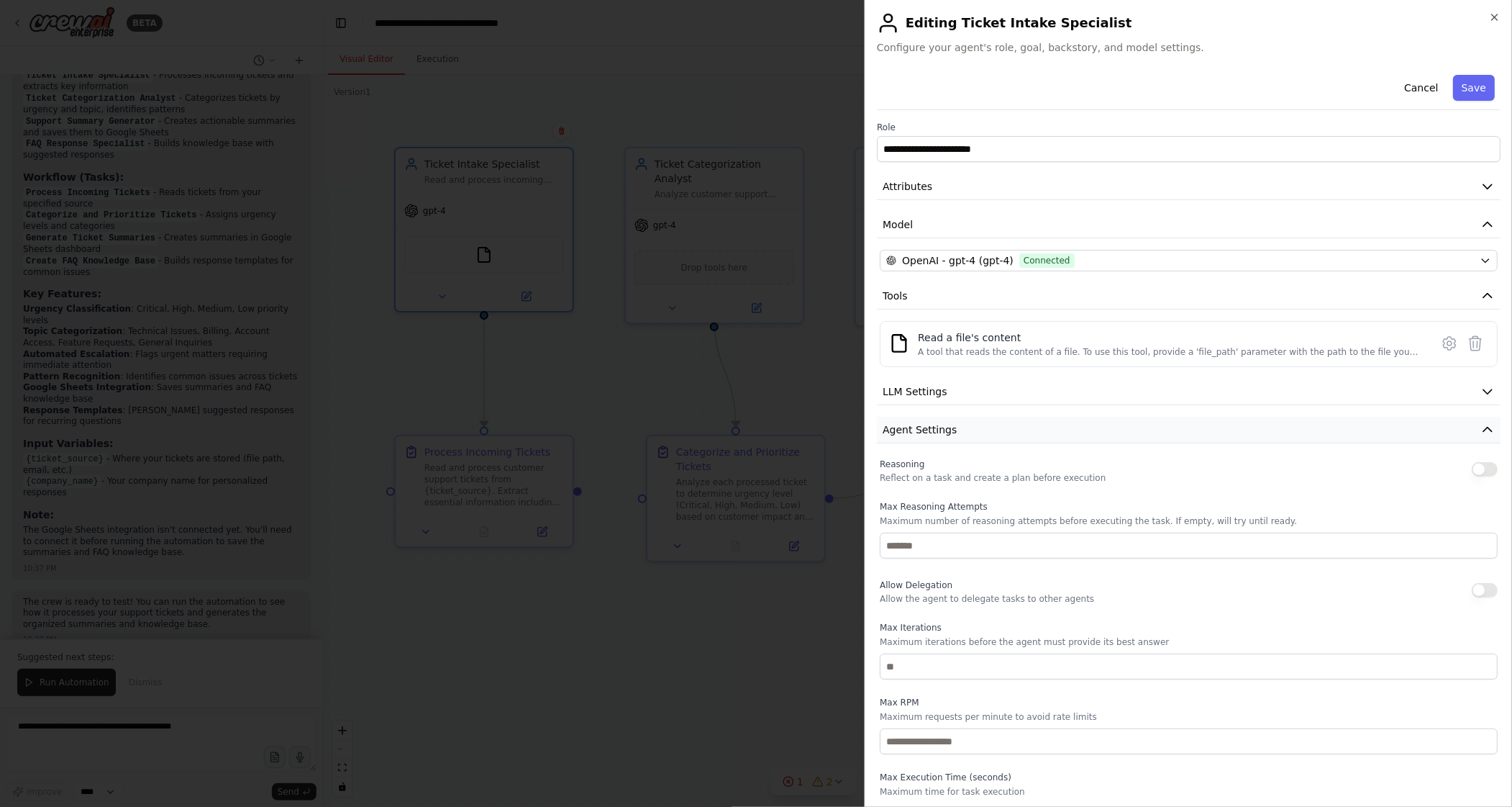
click at [934, 429] on span "Agent Settings" at bounding box center [919, 430] width 74 height 15
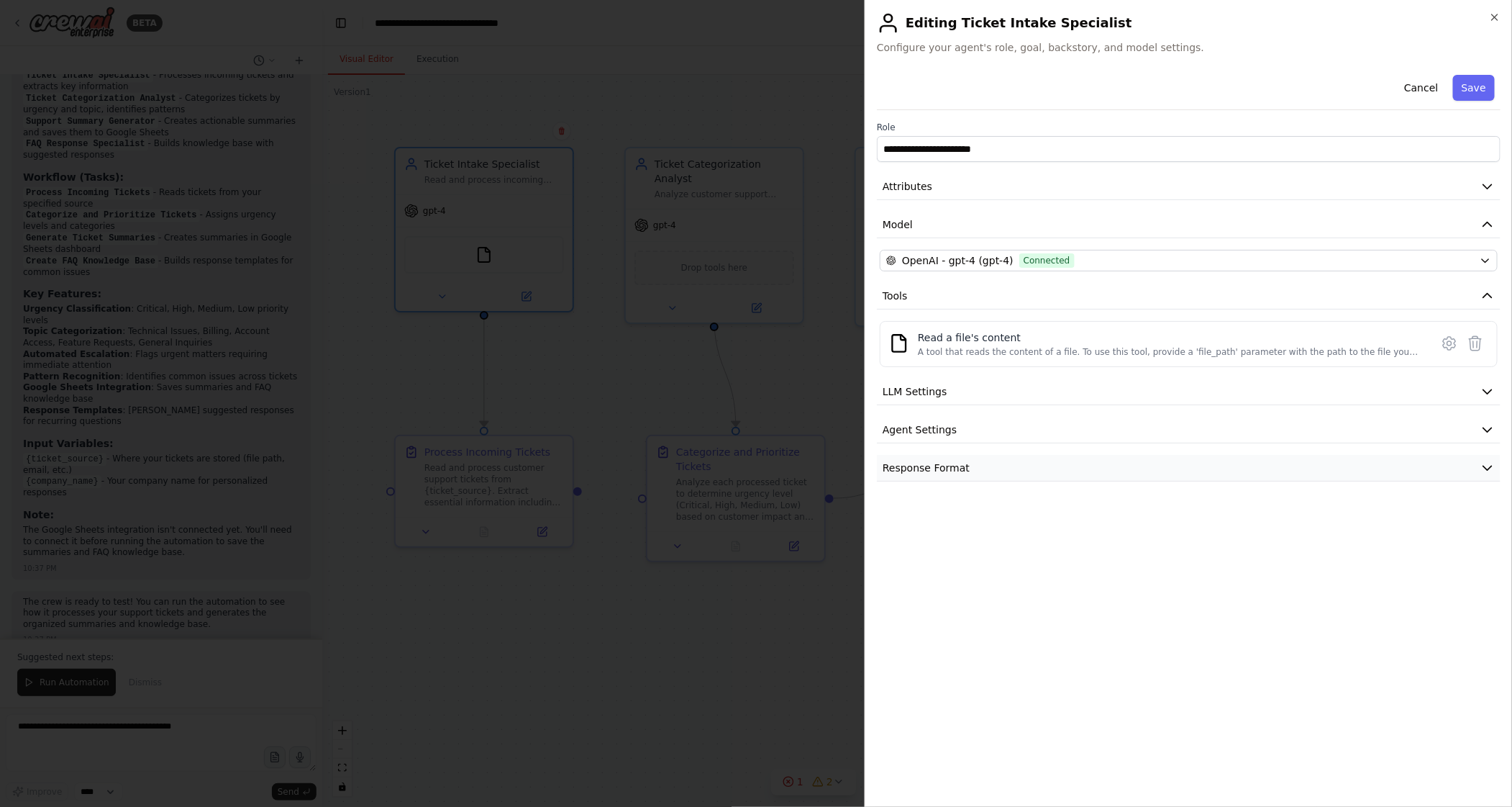
click at [939, 466] on span "Response Format" at bounding box center [926, 467] width 87 height 15
click at [1424, 87] on button "Cancel" at bounding box center [1421, 88] width 51 height 26
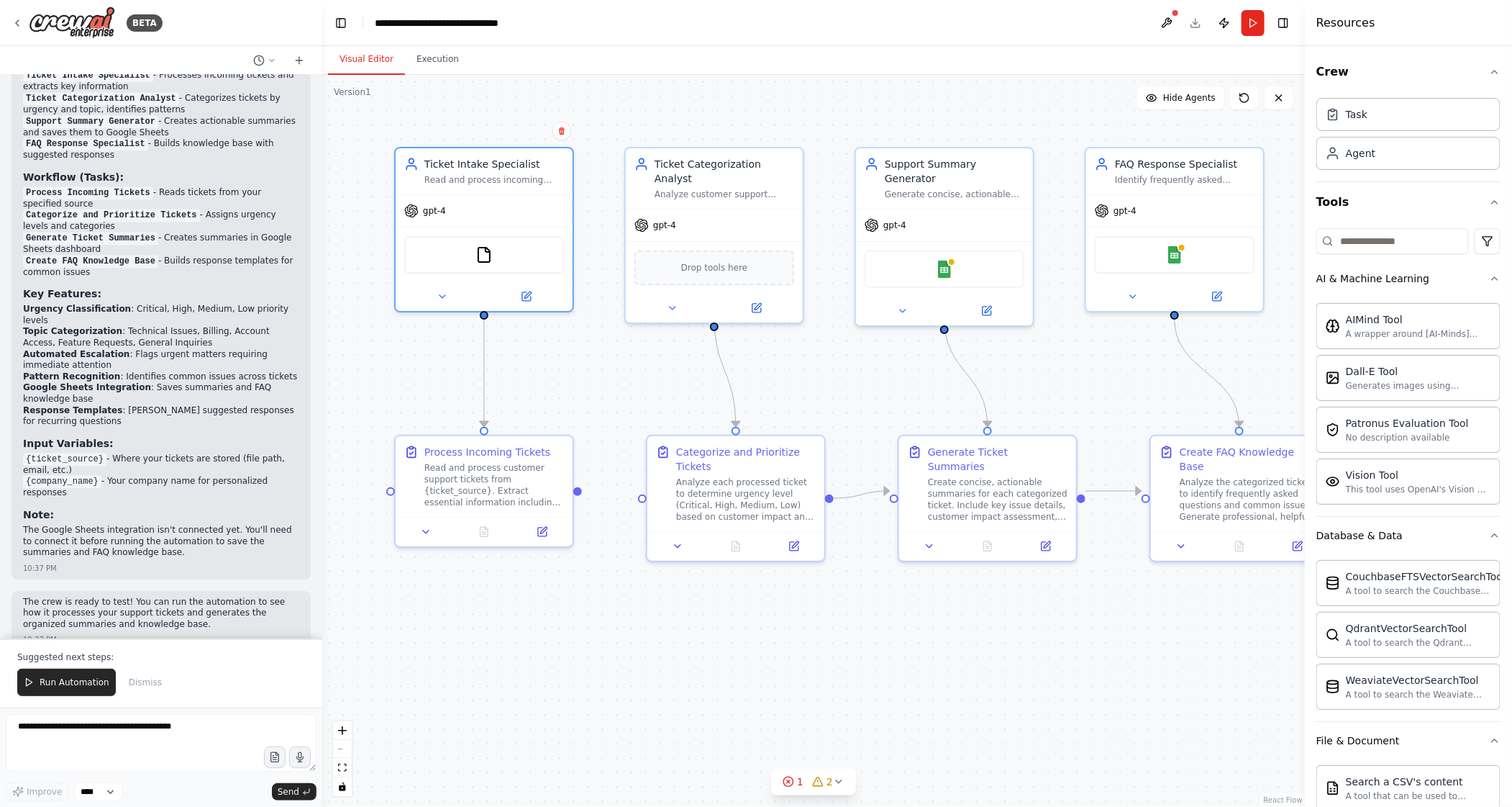
click at [602, 661] on div ".deletable-edge-delete-btn { width: 20px; height: 20px; border: 0px solid #ffff…" at bounding box center [813, 441] width 983 height 732
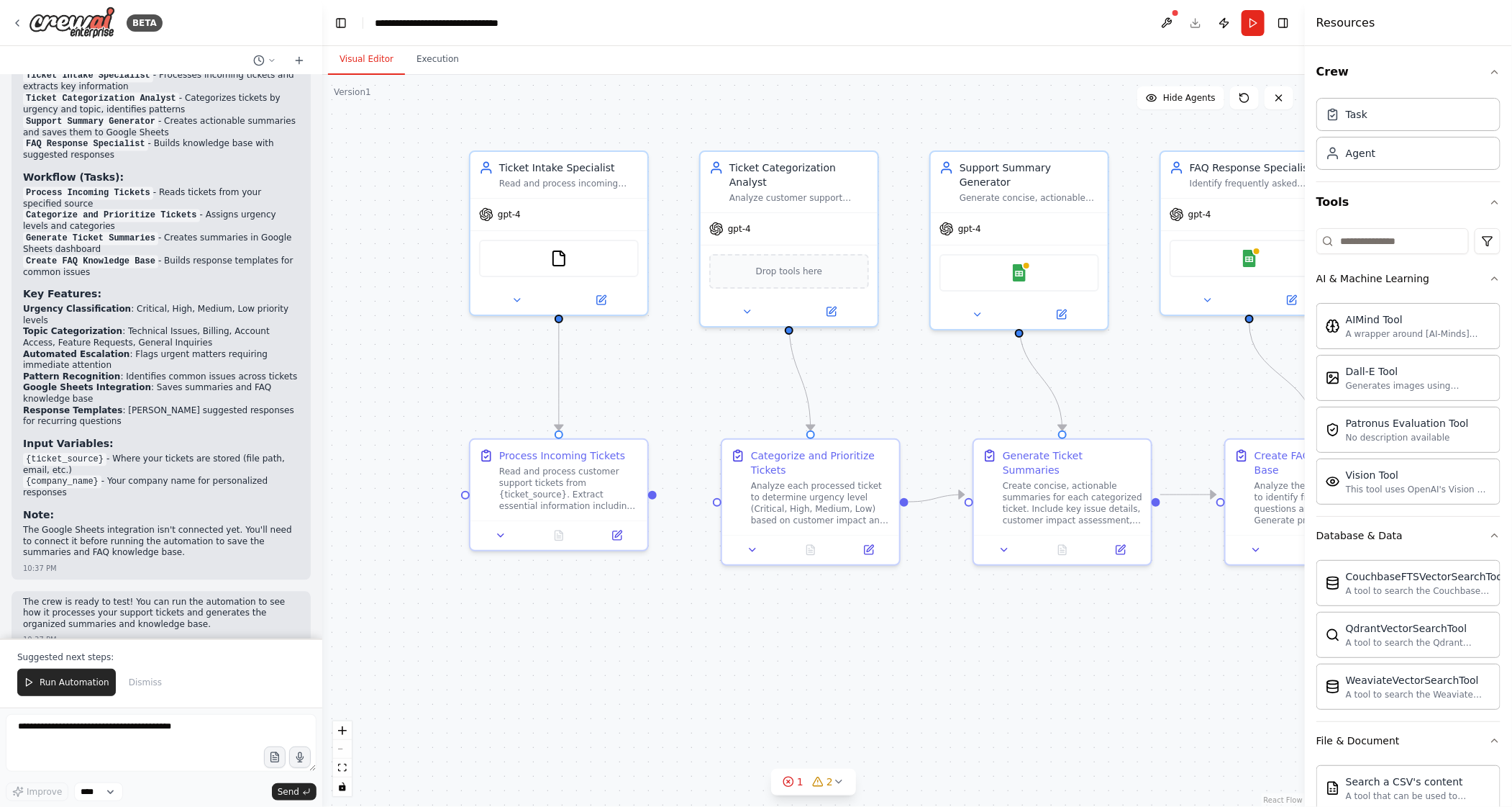
click at [583, 498] on div ".deletable-edge-delete-btn { width: 20px; height: 20px; border: 0px solid #ffff…" at bounding box center [813, 441] width 983 height 732
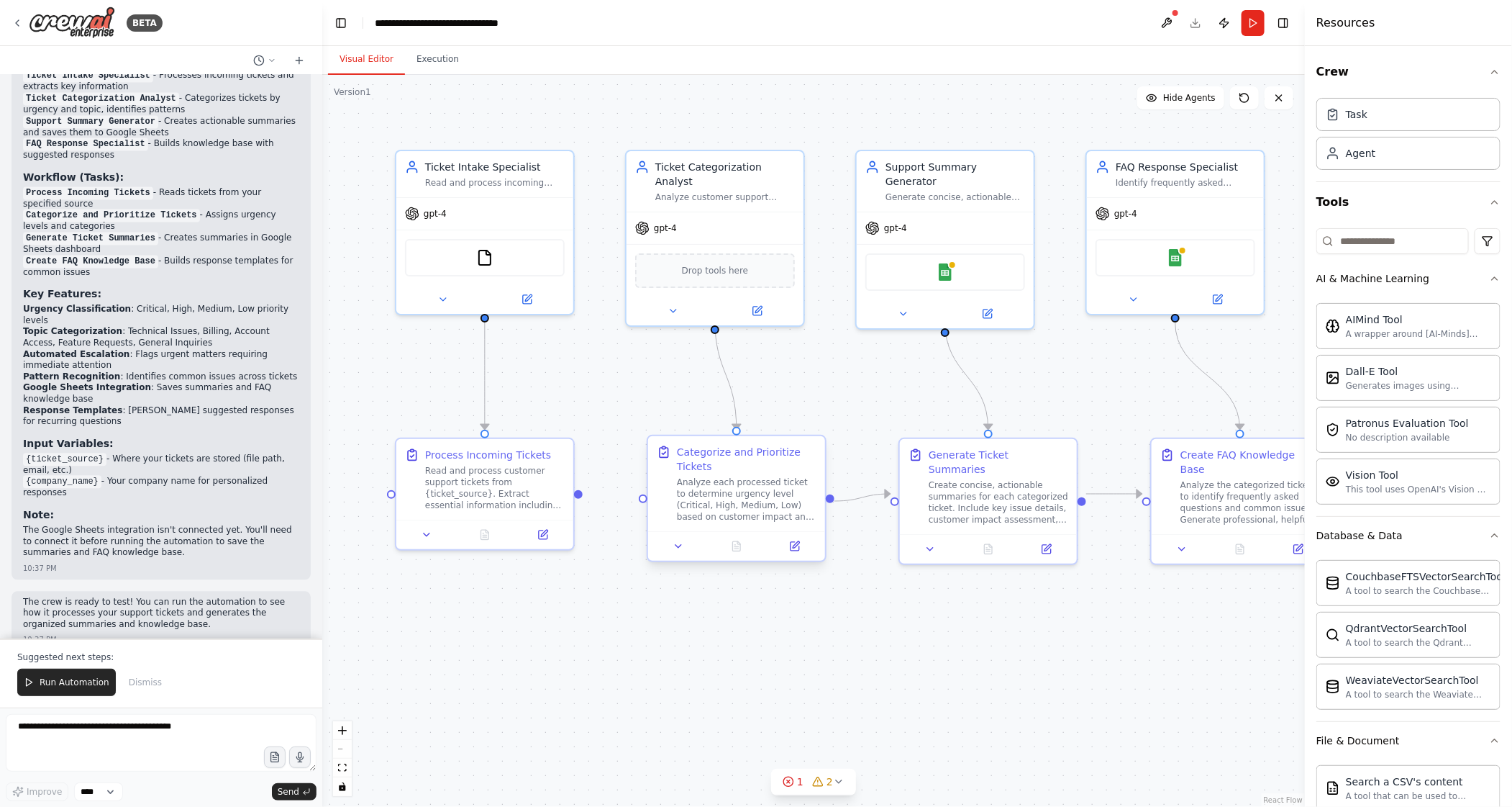
click at [638, 502] on div ".deletable-edge-delete-btn { width: 20px; height: 20px; border: 0px solid #ffff…" at bounding box center [813, 441] width 983 height 732
click at [569, 499] on div "Process Incoming Tickets Read and process customer support tickets from {ticket…" at bounding box center [484, 476] width 177 height 81
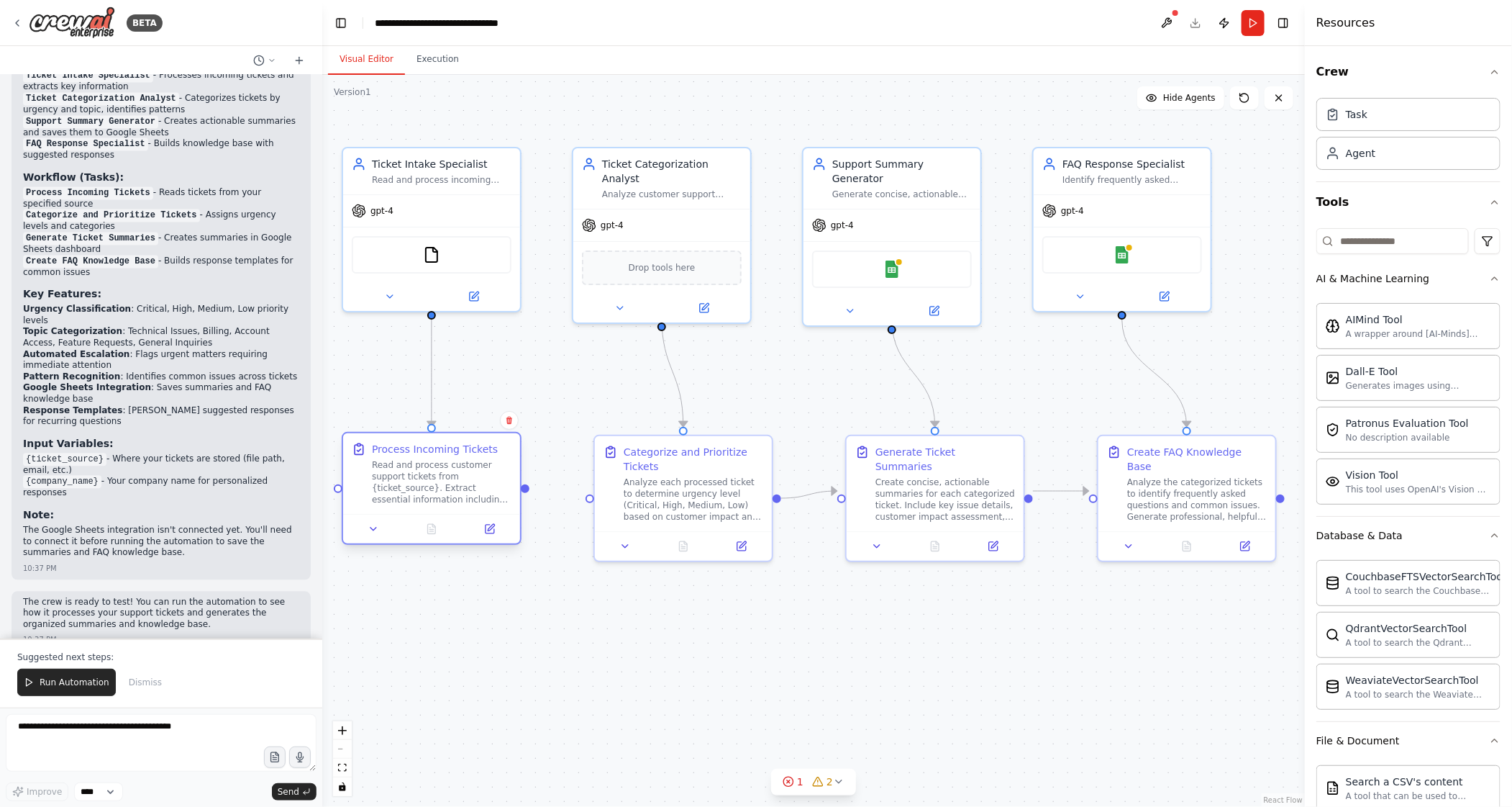
drag, startPoint x: 581, startPoint y: 497, endPoint x: 527, endPoint y: 492, distance: 54.2
click at [527, 493] on div ".deletable-edge-delete-btn { width: 20px; height: 20px; border: 0px solid #ffff…" at bounding box center [813, 441] width 983 height 732
click at [570, 498] on div ".deletable-edge-delete-btn { width: 20px; height: 20px; border: 0px solid #ffff…" at bounding box center [813, 441] width 983 height 732
drag, startPoint x: 593, startPoint y: 499, endPoint x: 551, endPoint y: 495, distance: 42.2
click at [551, 495] on div ".deletable-edge-delete-btn { width: 20px; height: 20px; border: 0px solid #ffff…" at bounding box center [813, 441] width 983 height 732
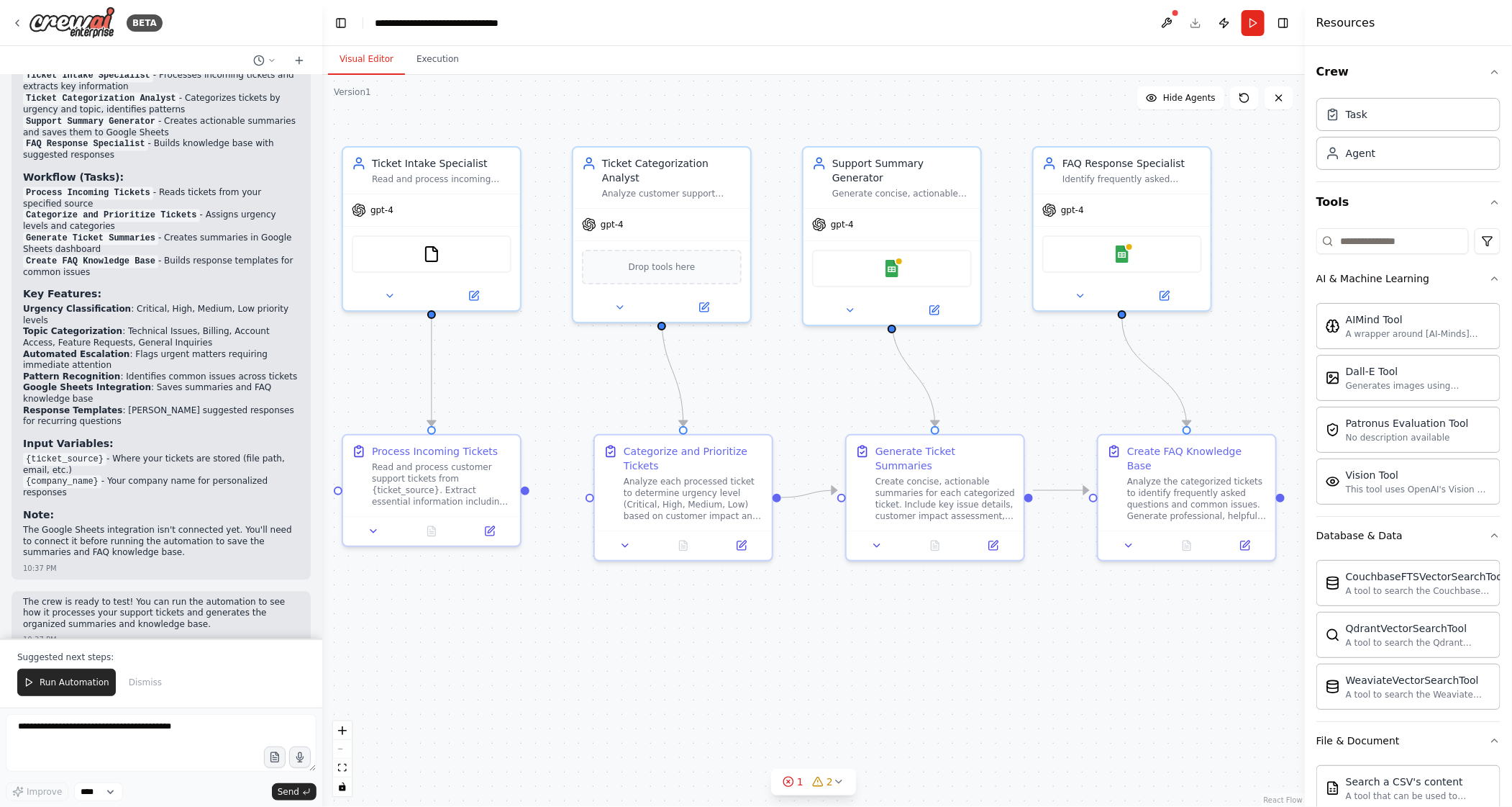
click at [551, 495] on div ".deletable-edge-delete-btn { width: 20px; height: 20px; border: 0px solid #ffff…" at bounding box center [813, 441] width 983 height 732
drag, startPoint x: 526, startPoint y: 492, endPoint x: 593, endPoint y: 501, distance: 67.6
click at [593, 501] on div ".deletable-edge-delete-btn { width: 20px; height: 20px; border: 0px solid #ffff…" at bounding box center [813, 441] width 983 height 732
click at [588, 611] on div ".deletable-edge-delete-btn { width: 20px; height: 20px; border: 0px solid #ffff…" at bounding box center [813, 441] width 983 height 732
click at [436, 66] on button "Execution" at bounding box center [438, 59] width 65 height 31
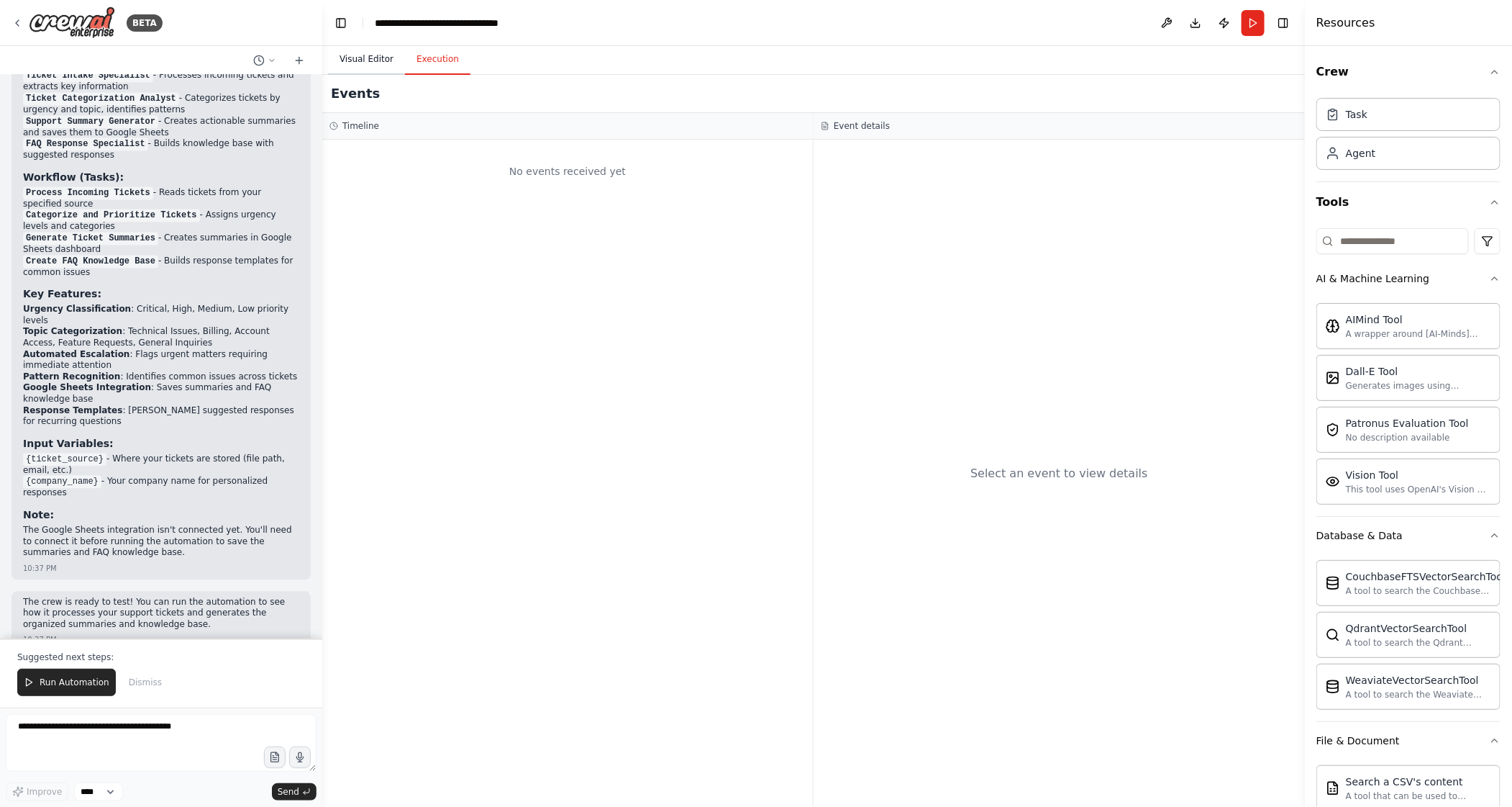
click at [376, 63] on button "Visual Editor" at bounding box center [366, 59] width 77 height 31
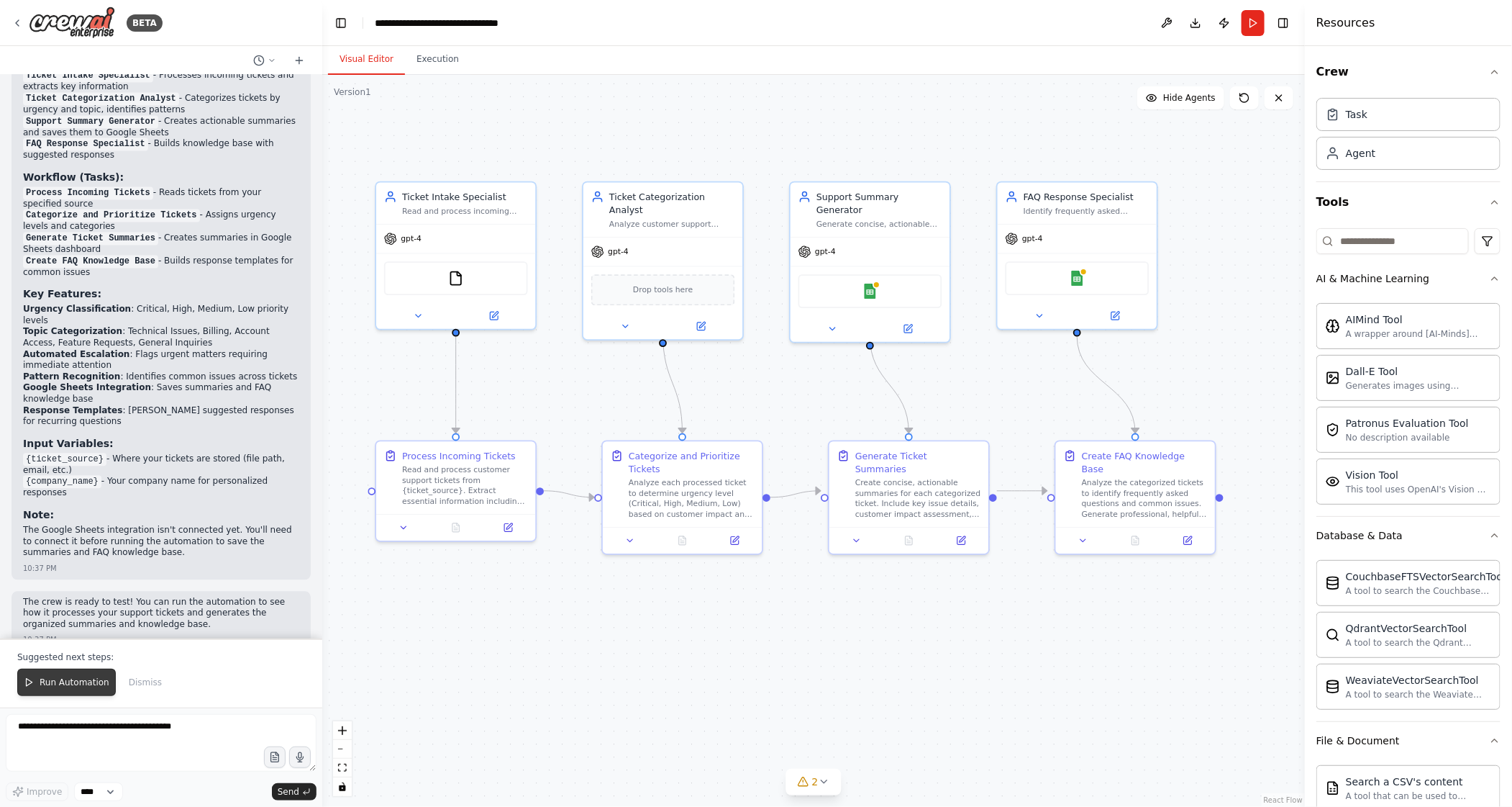
click at [92, 684] on span "Run Automation" at bounding box center [74, 683] width 70 height 12
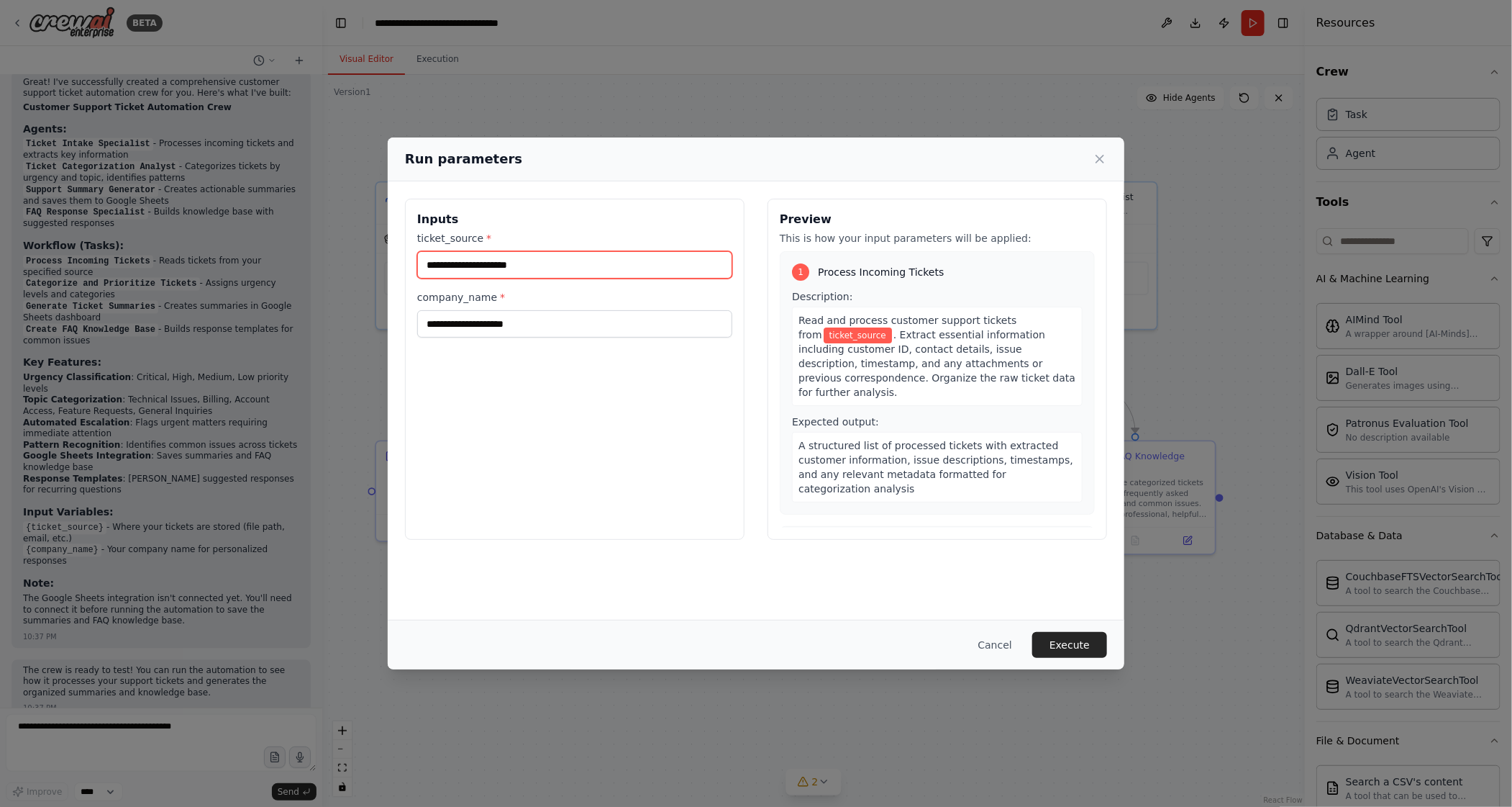
click at [475, 273] on input "ticket_source *" at bounding box center [575, 265] width 315 height 28
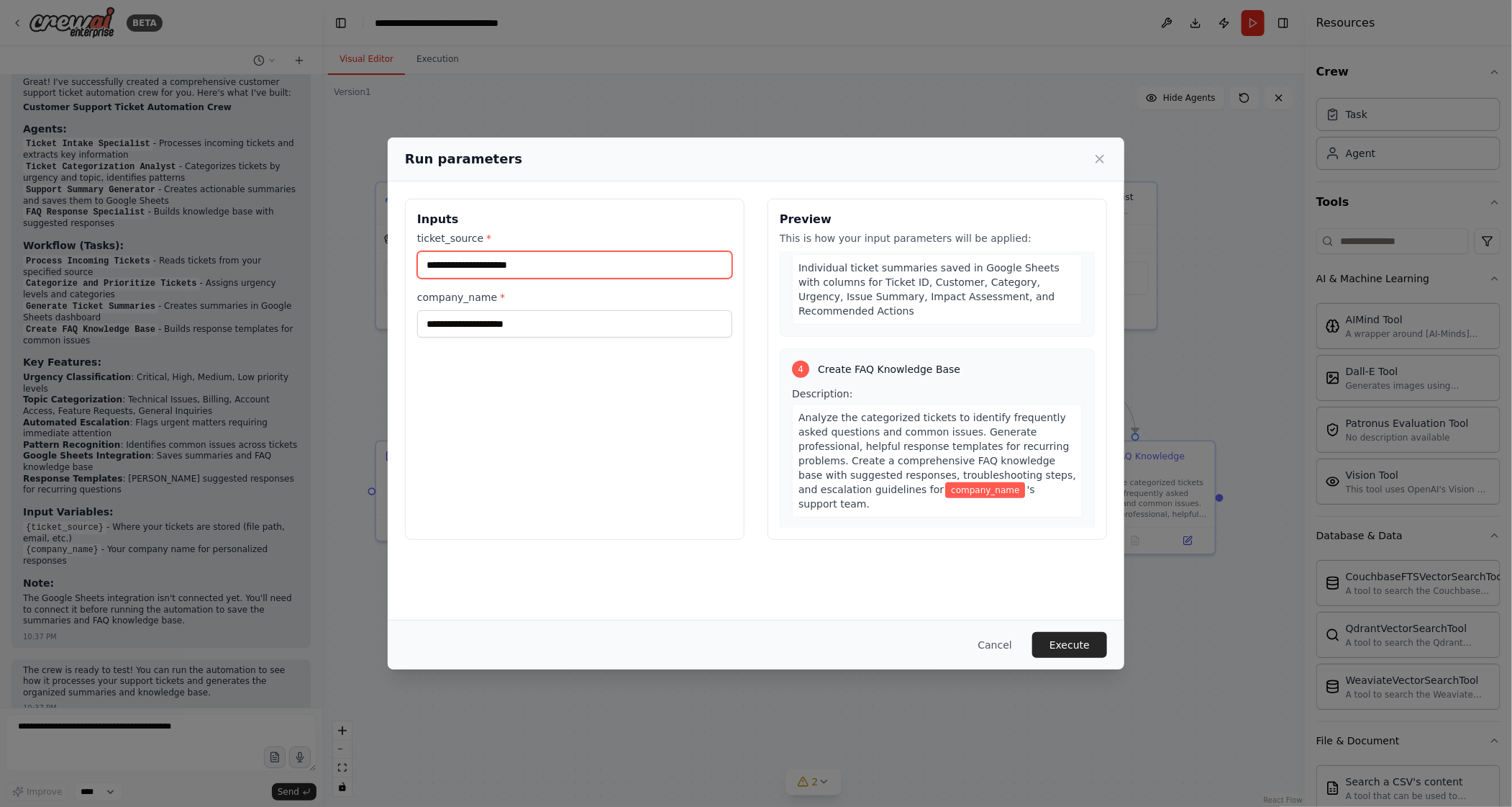
scroll to position [775, 0]
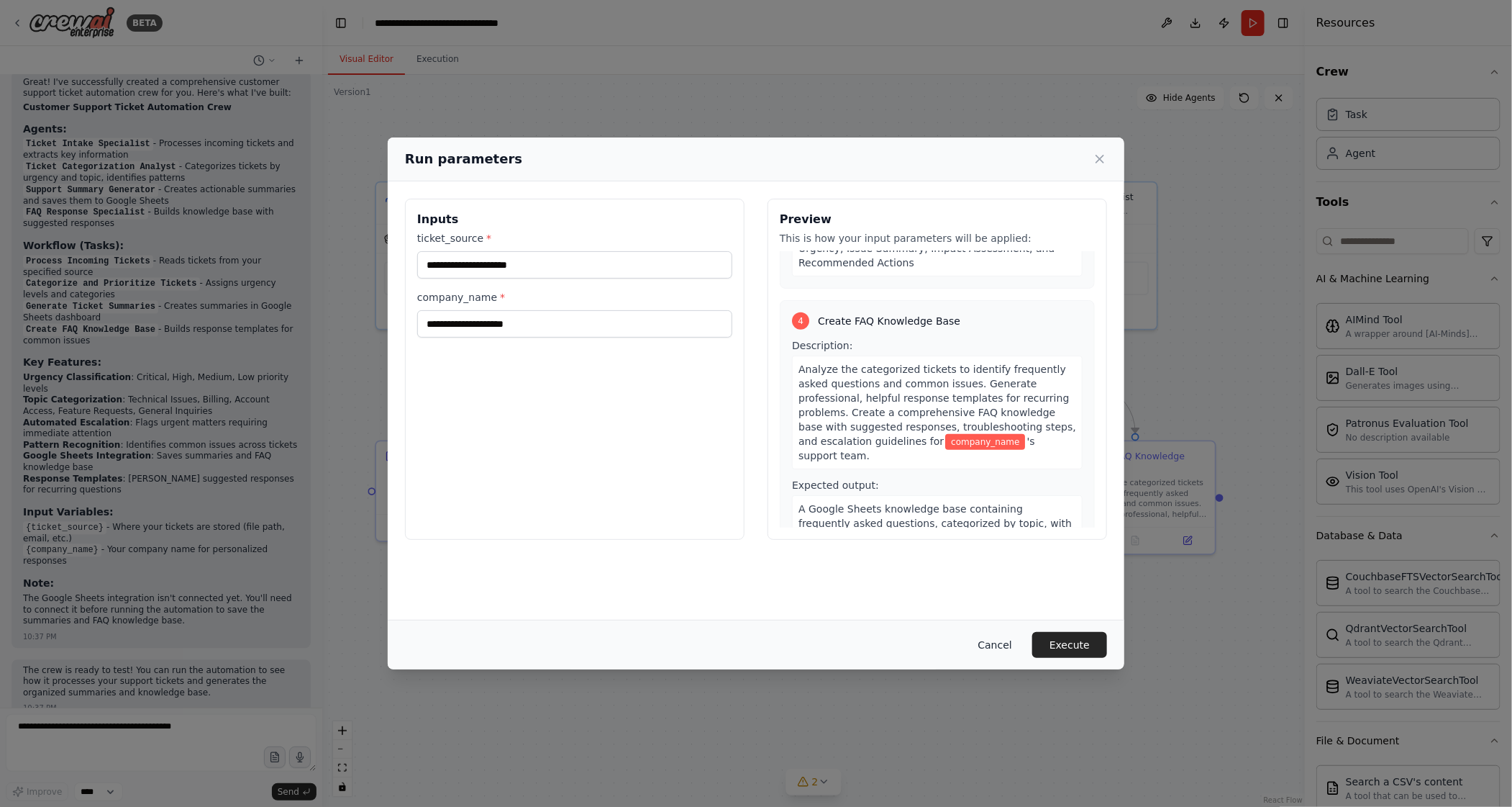
click at [1010, 637] on button "Cancel" at bounding box center [995, 645] width 57 height 26
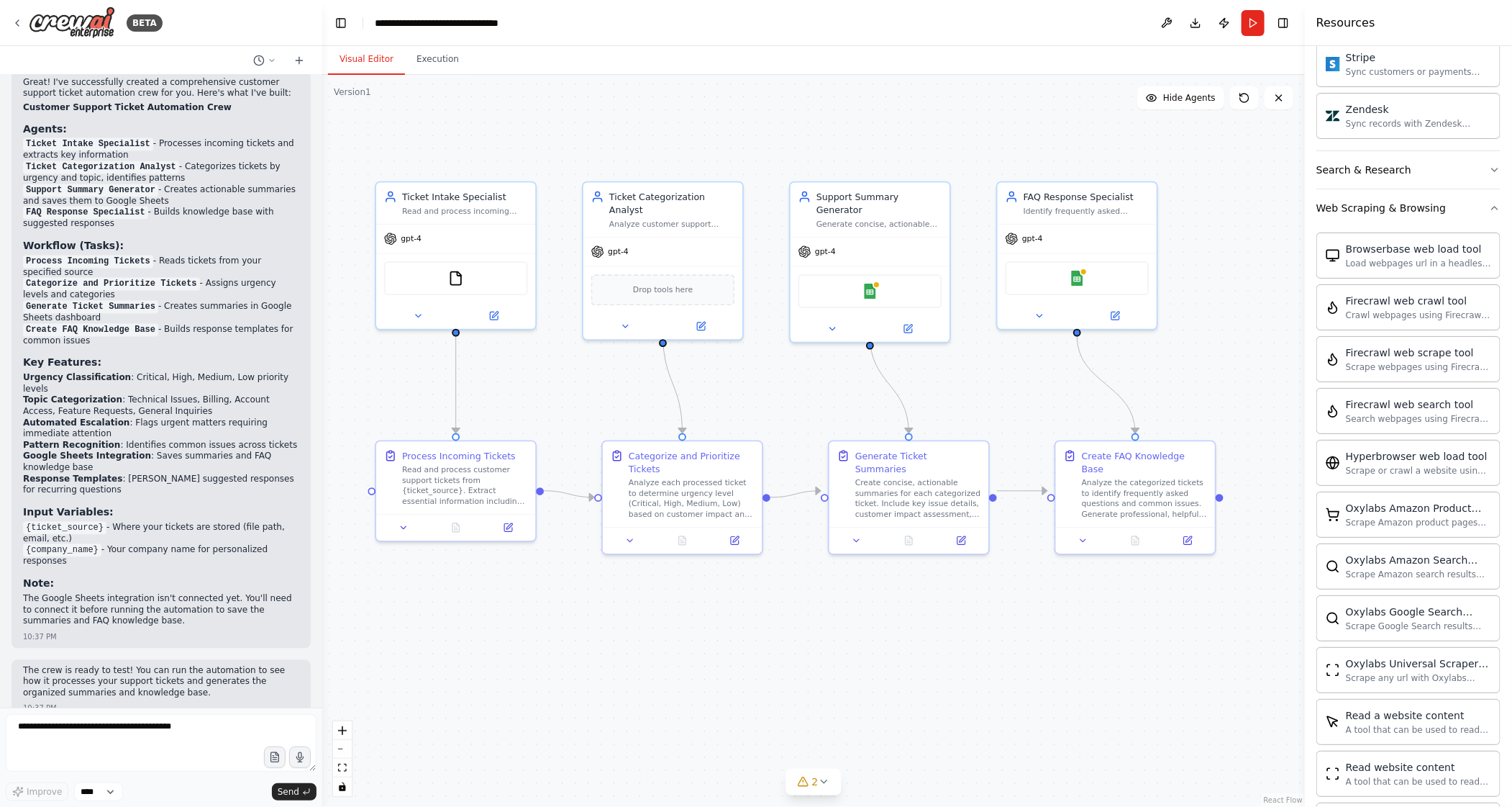
scroll to position [2424, 0]
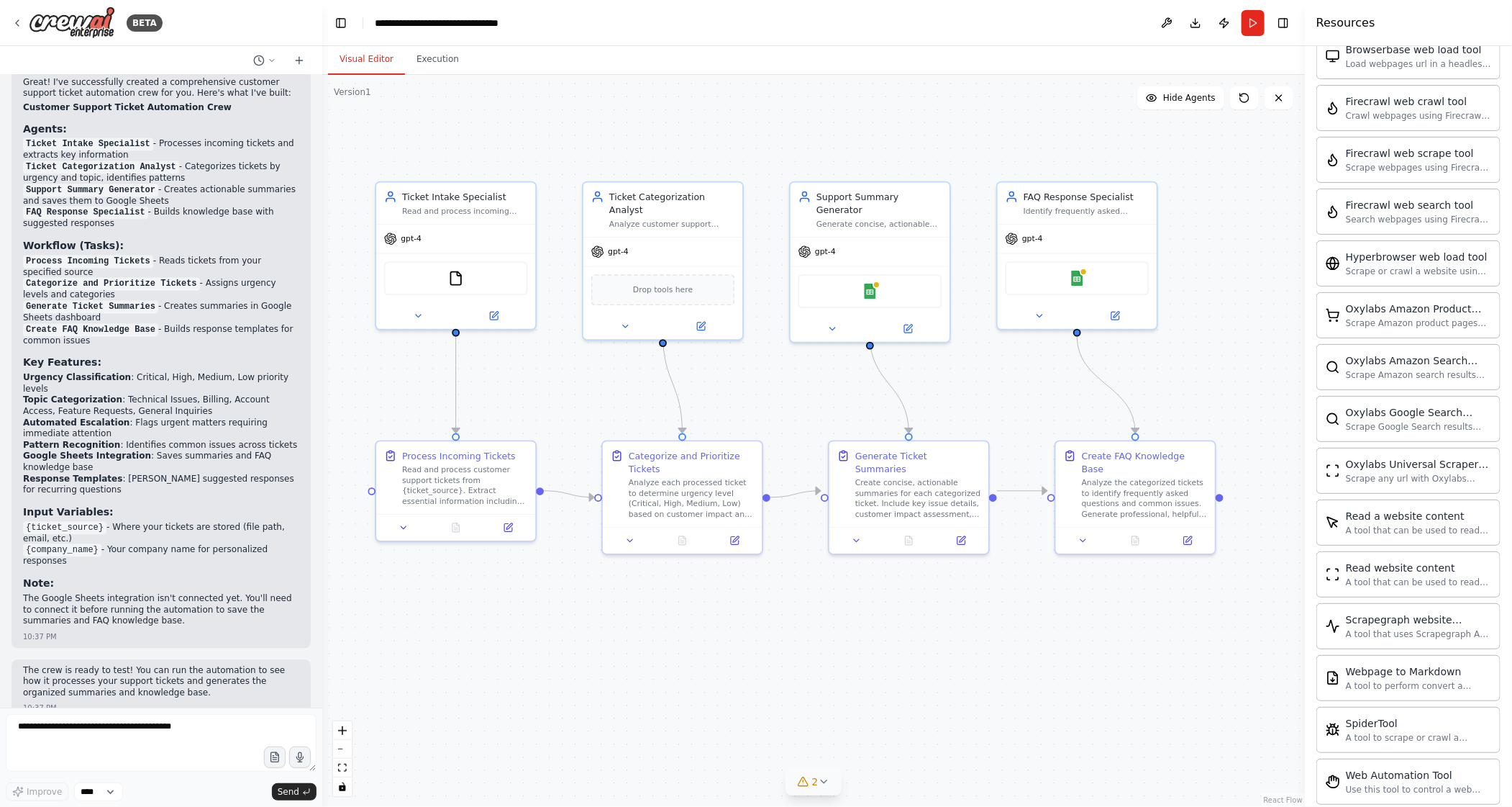
click at [817, 781] on span "2" at bounding box center [815, 781] width 7 height 15
click at [1085, 753] on div ".deletable-edge-delete-btn { width: 20px; height: 20px; border: 0px solid #ffff…" at bounding box center [813, 441] width 983 height 732
click at [1062, 699] on div ".deletable-edge-delete-btn { width: 20px; height: 20px; border: 0px solid #ffff…" at bounding box center [813, 441] width 983 height 732
